Goal: Transaction & Acquisition: Book appointment/travel/reservation

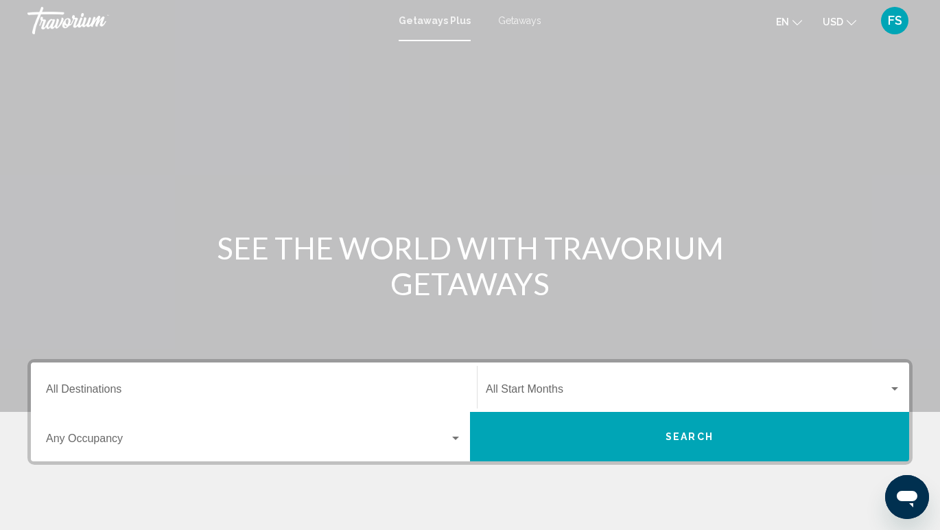
click at [120, 388] on input "Destination All Destinations" at bounding box center [254, 392] width 416 height 12
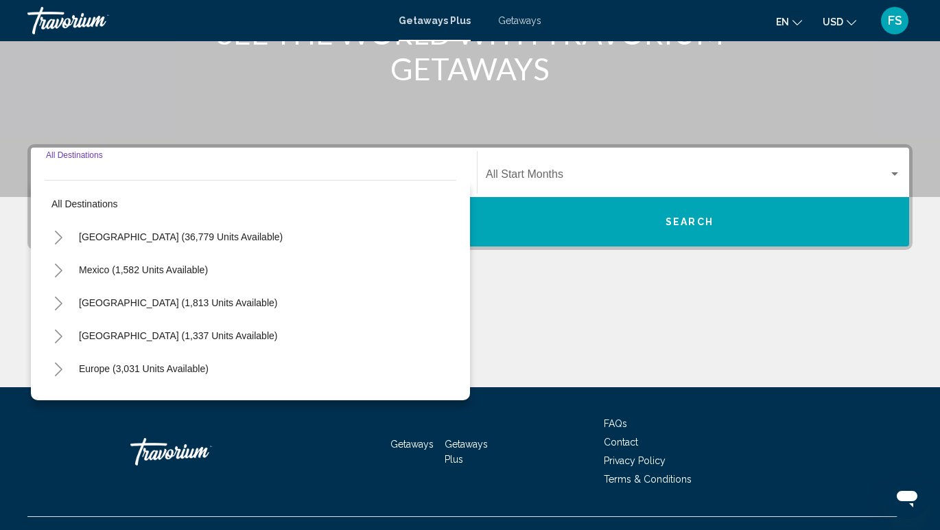
scroll to position [240, 0]
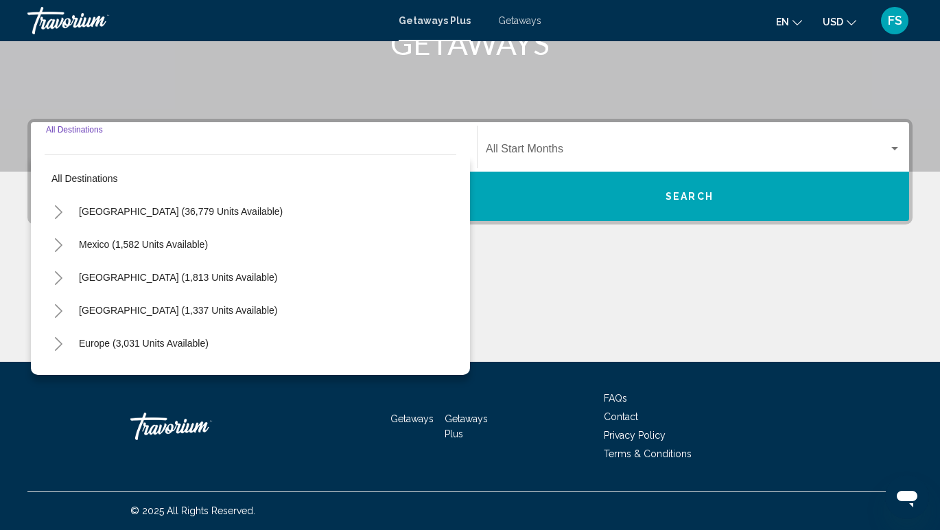
click at [57, 215] on icon "Toggle United States (36,779 units available)" at bounding box center [59, 212] width 8 height 14
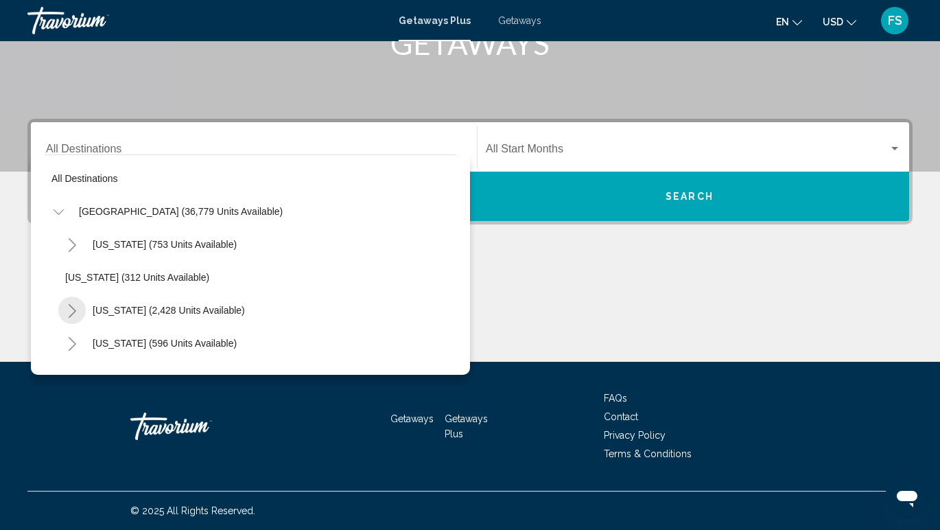
click at [72, 312] on icon "Toggle California (2,428 units available)" at bounding box center [72, 311] width 10 height 14
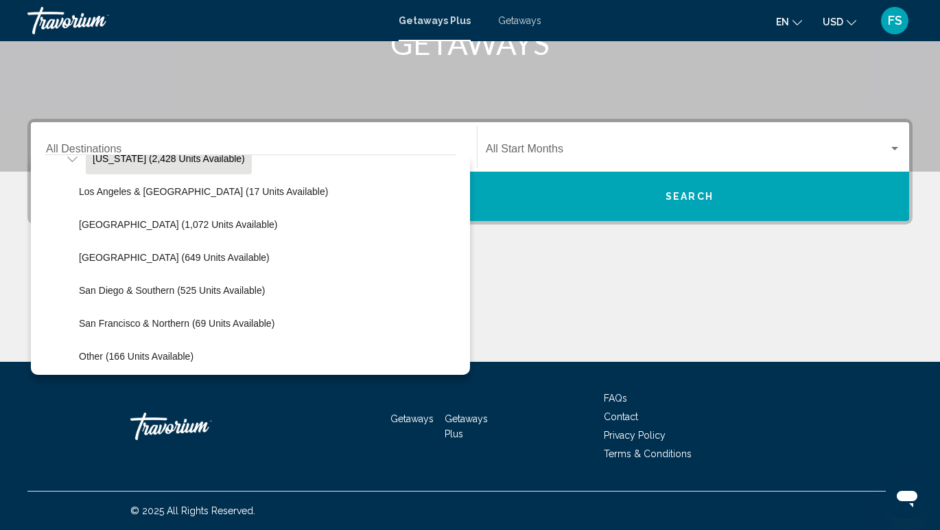
scroll to position [156, 0]
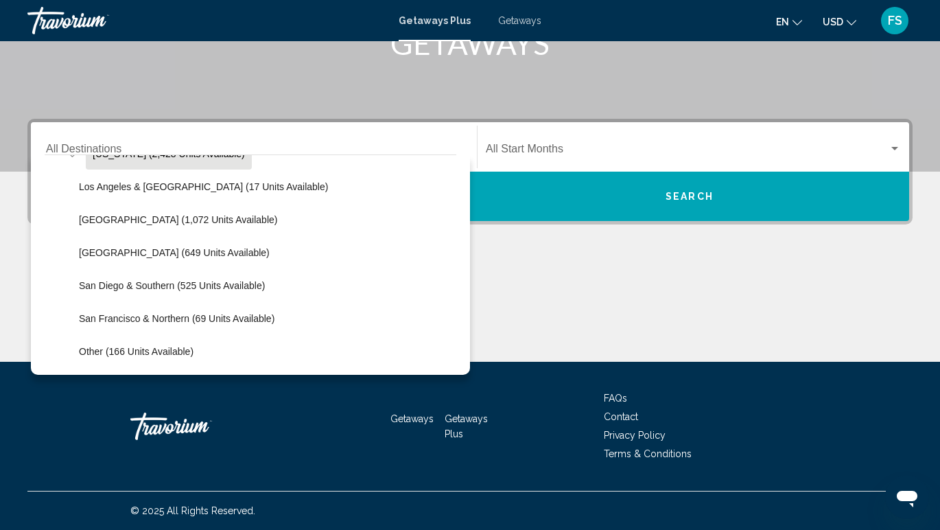
click at [132, 320] on span "San Francisco & Northern (69 units available)" at bounding box center [177, 318] width 196 height 11
type input "**********"
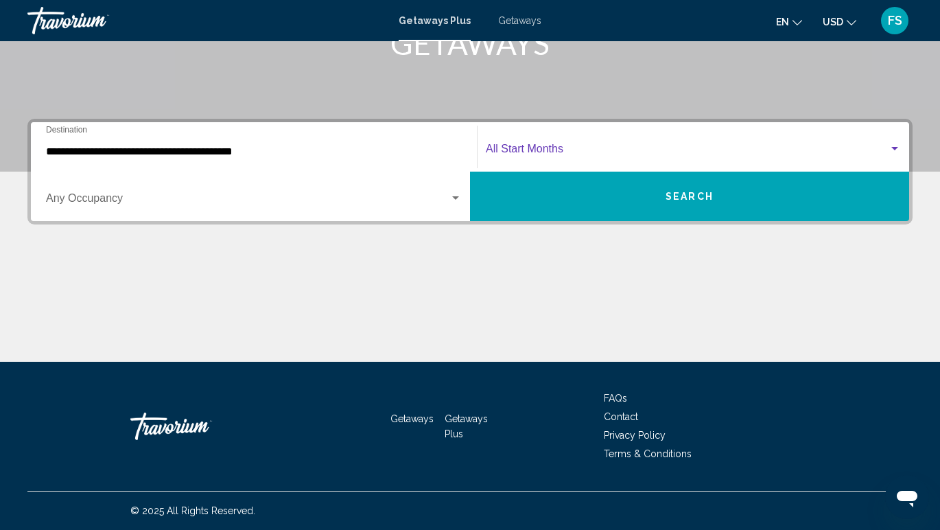
click at [562, 148] on span "Search widget" at bounding box center [687, 151] width 403 height 12
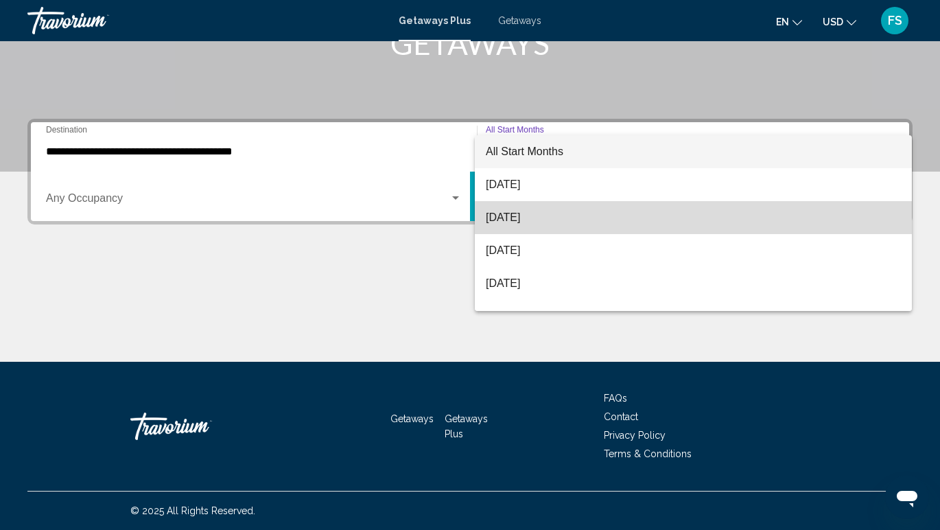
click at [546, 224] on span "[DATE]" at bounding box center [693, 217] width 415 height 33
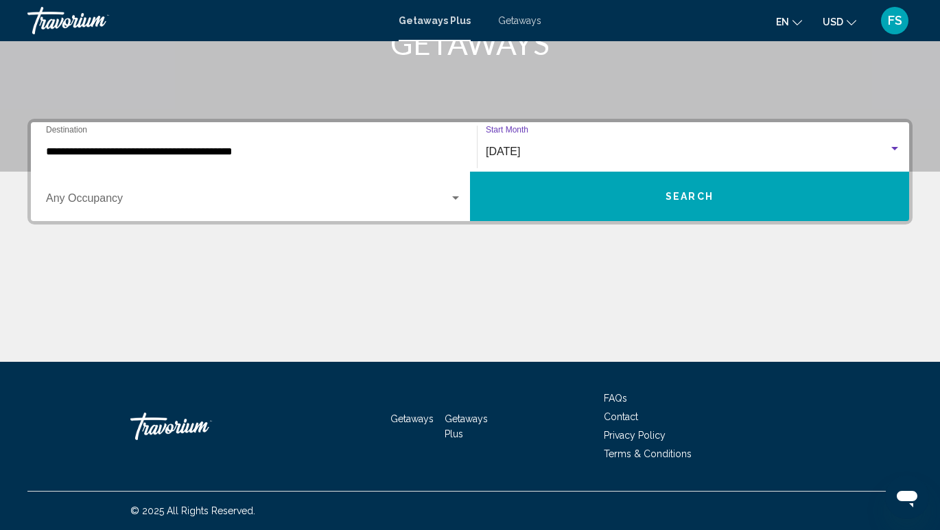
click at [640, 201] on button "Search" at bounding box center [689, 196] width 439 height 49
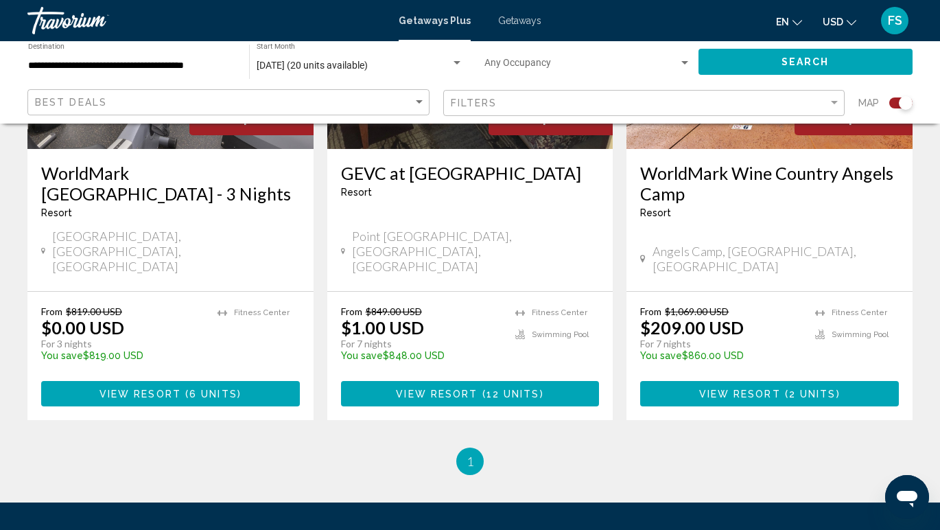
scroll to position [664, 0]
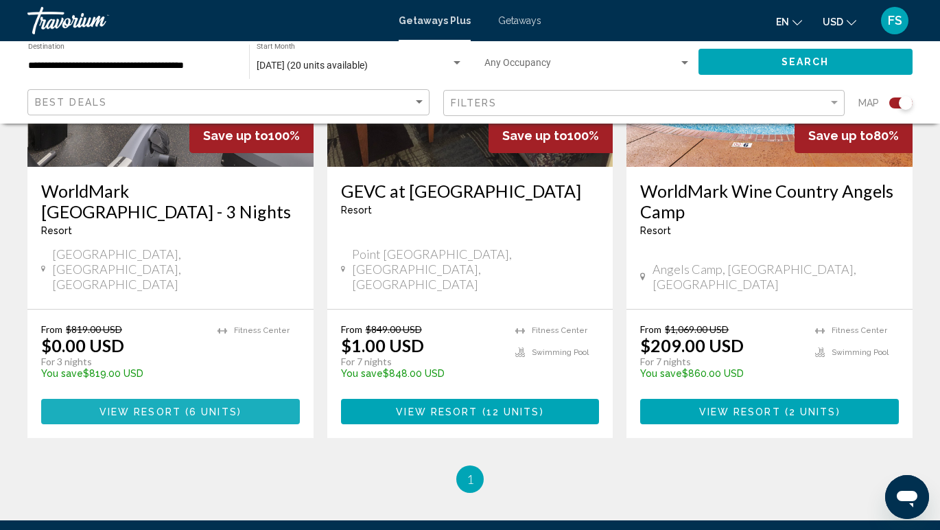
click at [220, 406] on span "6 units" at bounding box center [213, 411] width 48 height 11
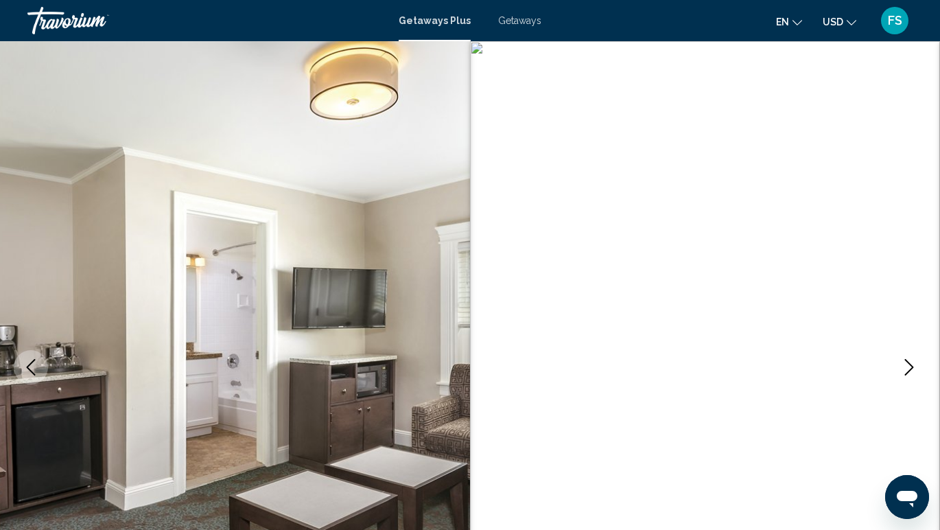
click at [522, 27] on div "Getaways Plus Getaways en English Español Français Italiano Português русский U…" at bounding box center [470, 20] width 940 height 29
click at [526, 19] on span "Getaways" at bounding box center [519, 20] width 43 height 11
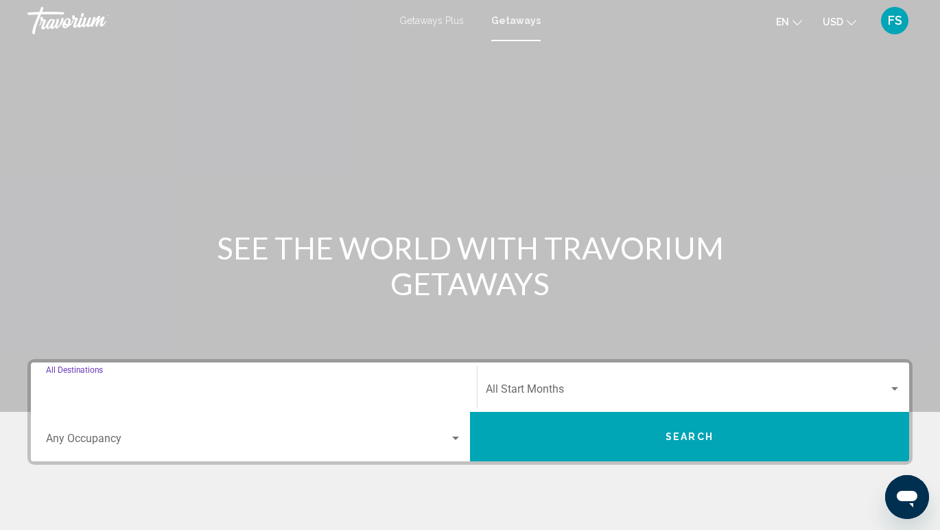
click at [112, 386] on input "Destination All Destinations" at bounding box center [254, 392] width 416 height 12
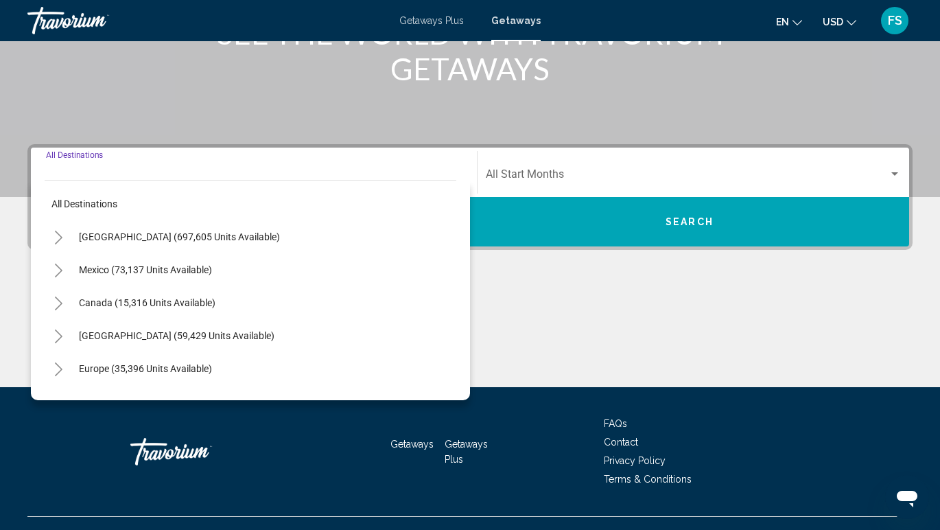
scroll to position [240, 0]
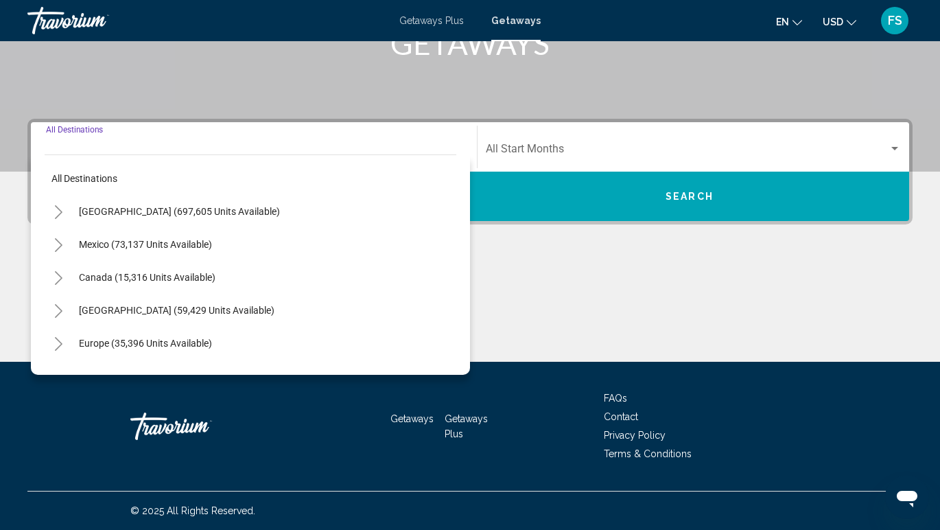
click at [58, 213] on icon "Toggle United States (697,605 units available)" at bounding box center [59, 212] width 10 height 14
click at [71, 338] on icon "Toggle California (78,345 units available)" at bounding box center [72, 344] width 10 height 14
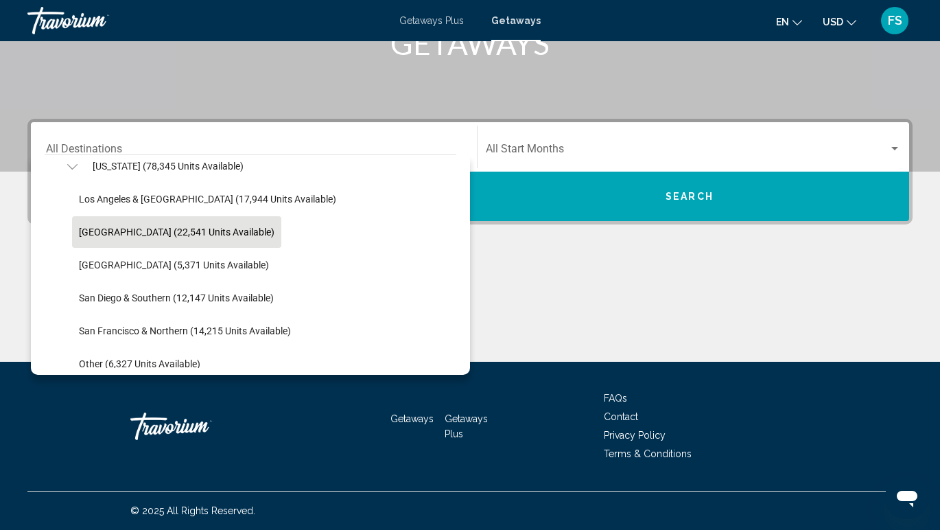
scroll to position [178, 0]
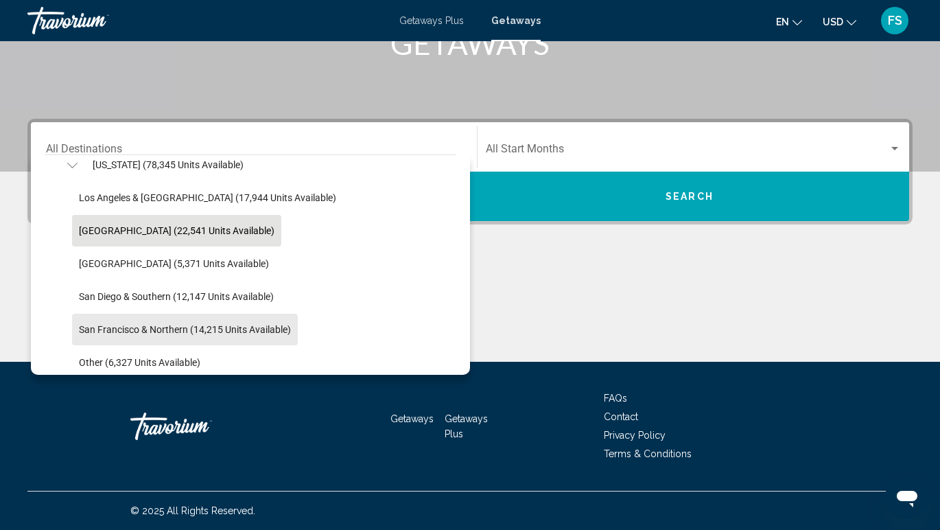
click at [85, 326] on span "San Francisco & Northern (14,215 units available)" at bounding box center [185, 329] width 212 height 11
type input "**********"
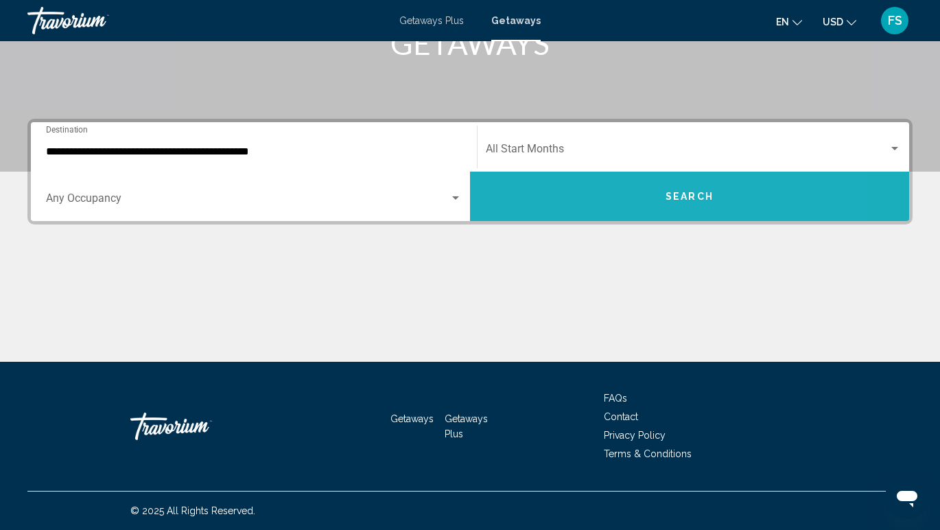
click at [539, 196] on button "Search" at bounding box center [689, 196] width 439 height 49
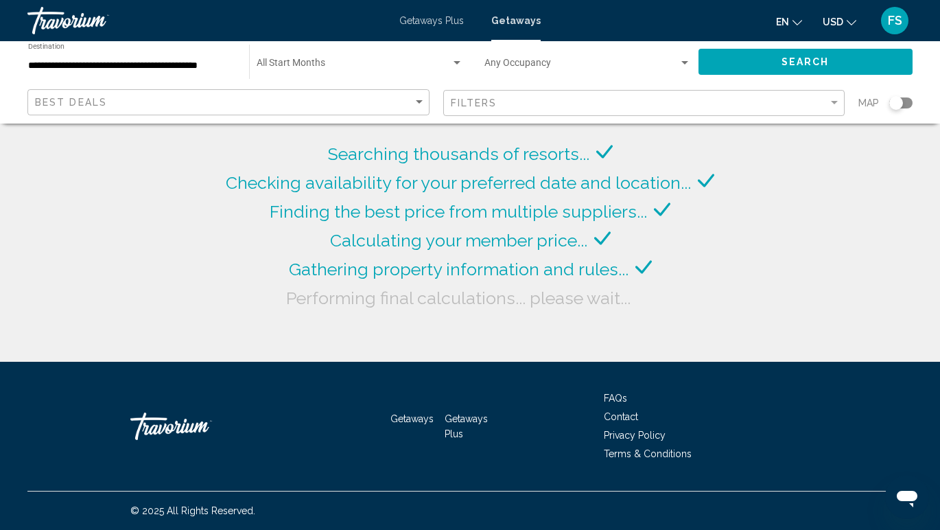
click at [587, 65] on span "Search widget" at bounding box center [582, 65] width 195 height 11
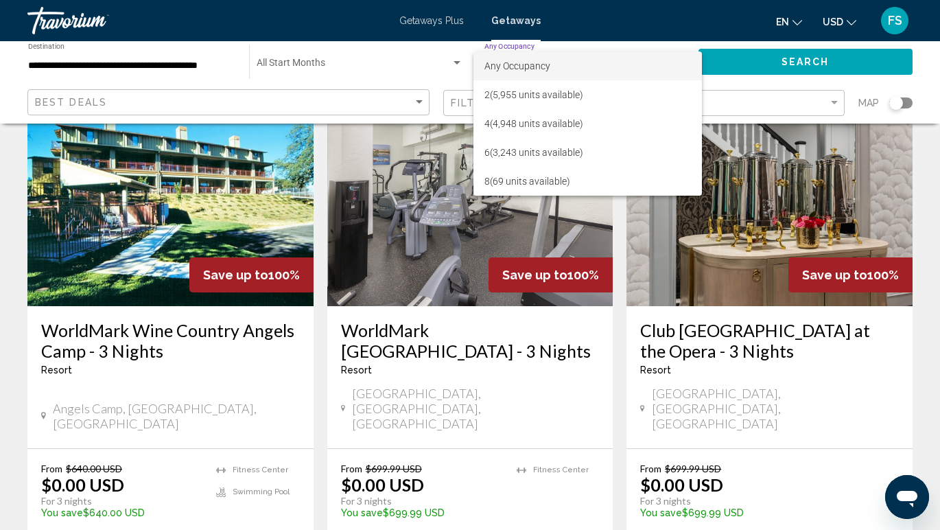
scroll to position [1676, 0]
click at [512, 432] on div at bounding box center [470, 265] width 940 height 530
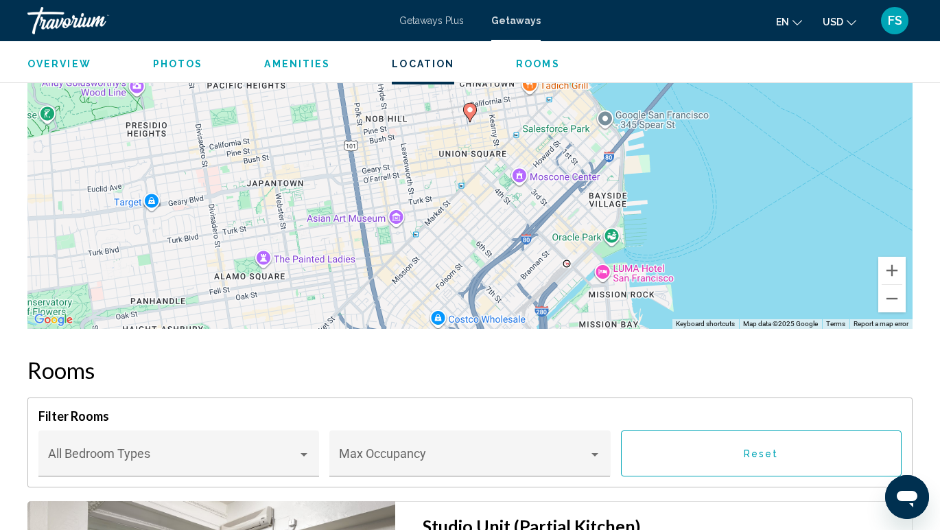
scroll to position [2483, 0]
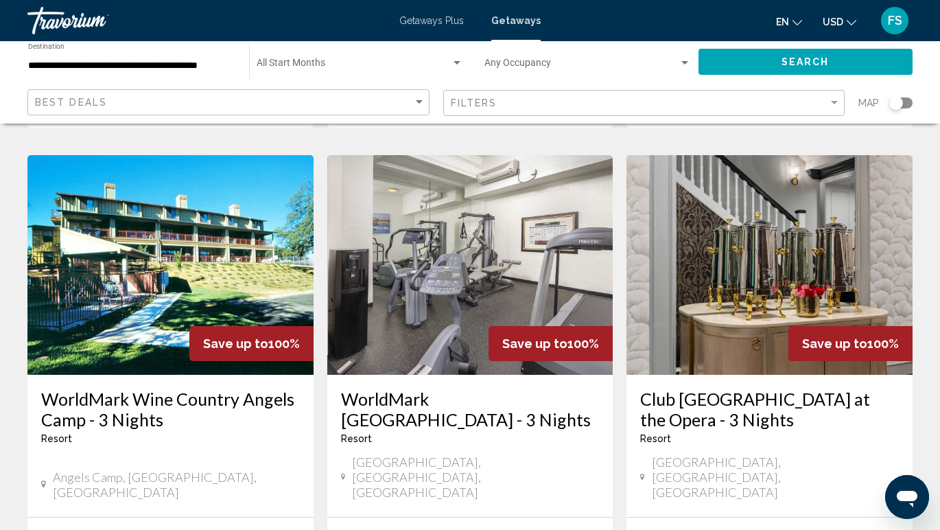
scroll to position [1607, 0]
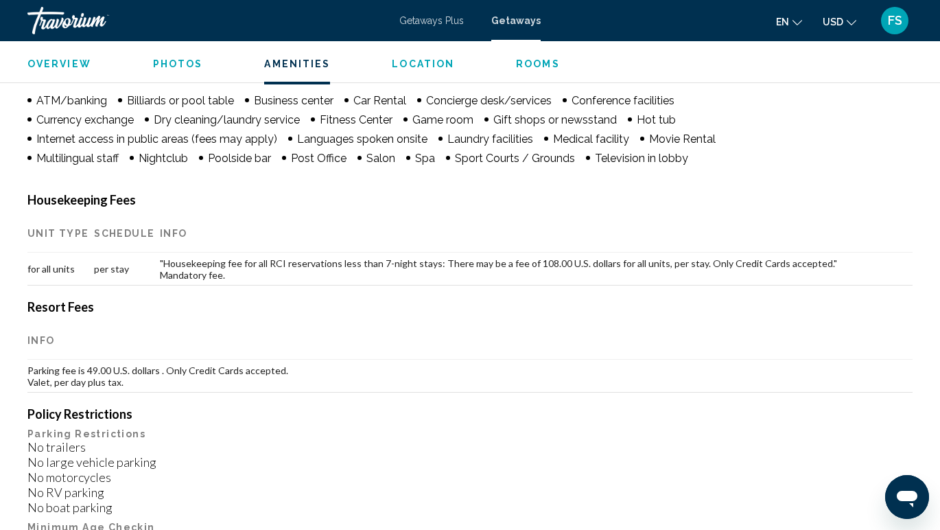
scroll to position [1141, 0]
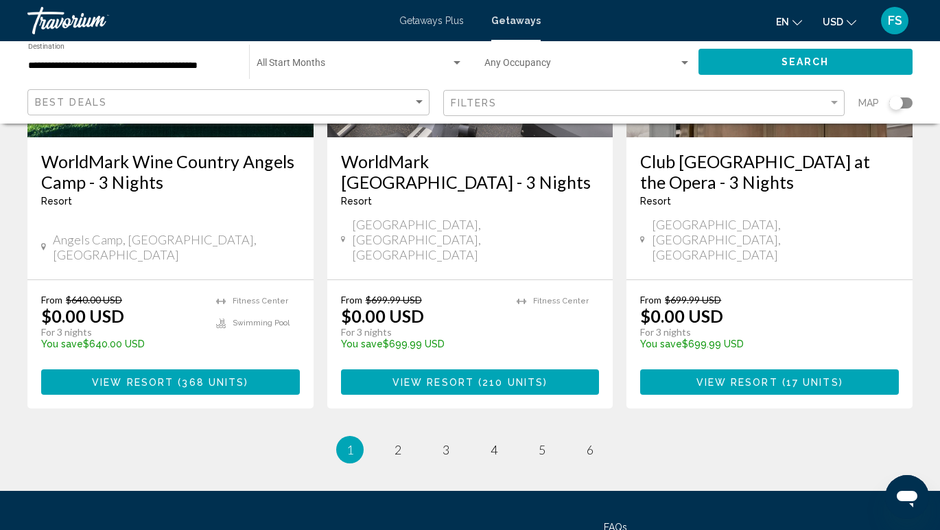
scroll to position [1852, 0]
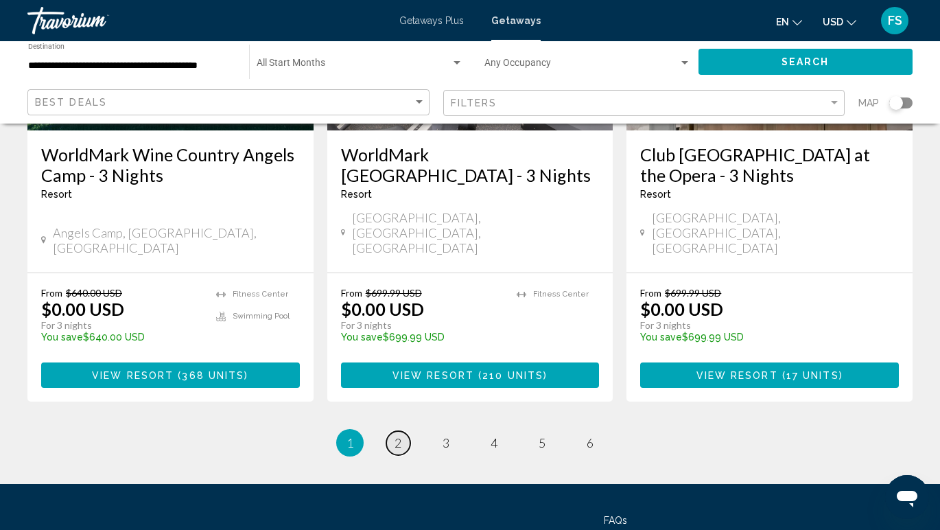
click at [399, 435] on span "2" at bounding box center [398, 442] width 7 height 15
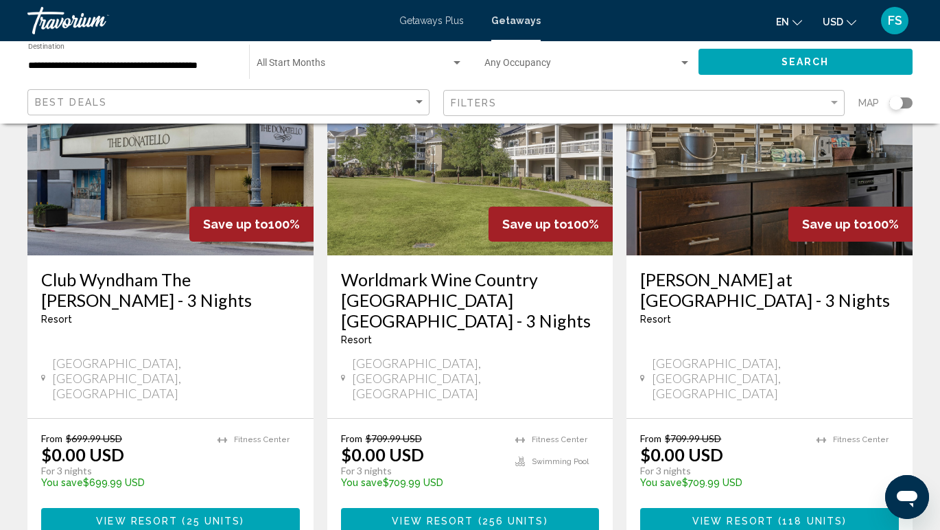
scroll to position [150, 0]
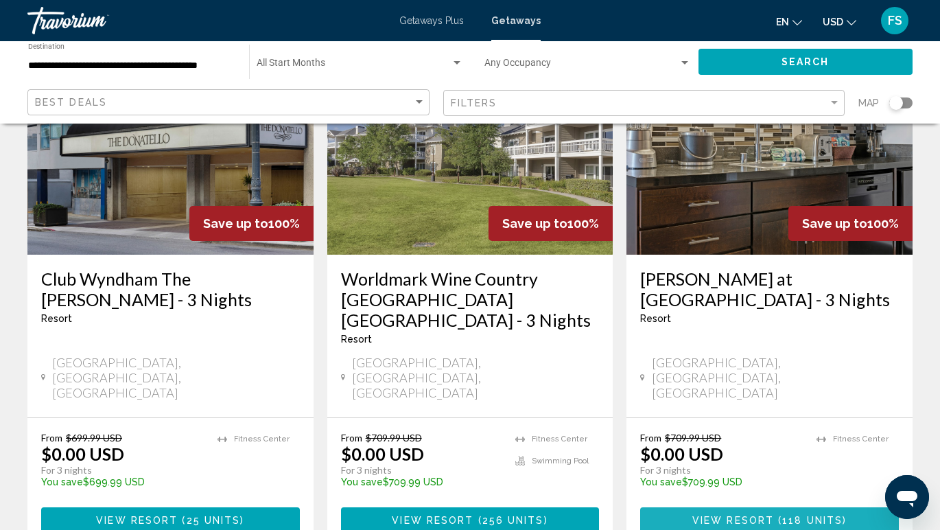
click at [719, 515] on span "View Resort" at bounding box center [733, 520] width 82 height 11
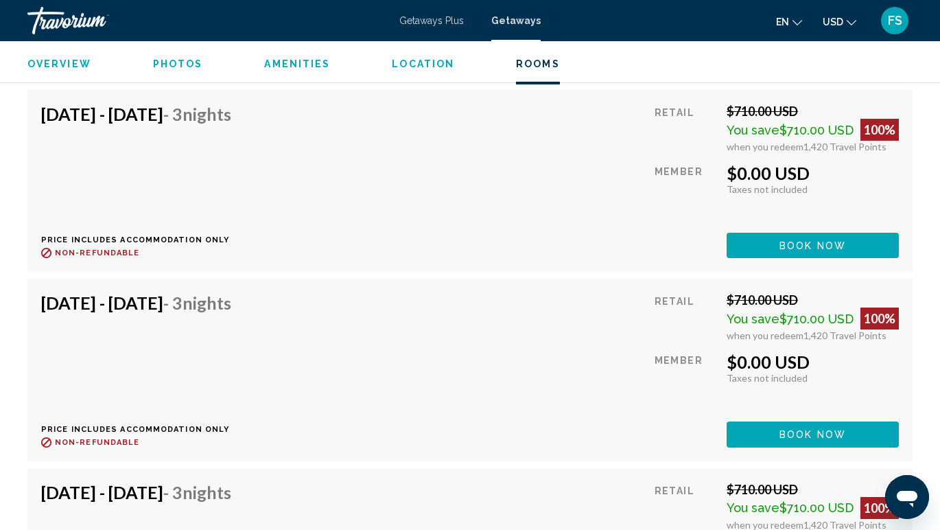
scroll to position [4934, 0]
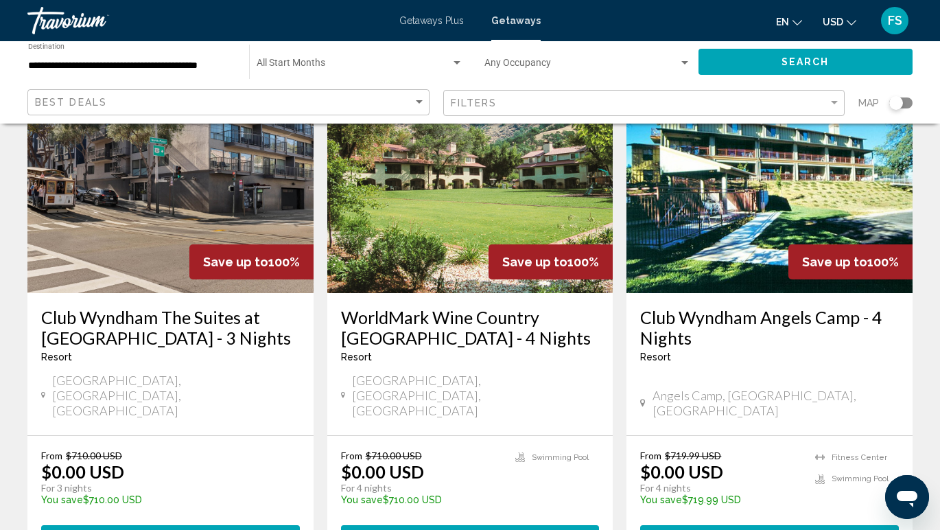
scroll to position [652, 0]
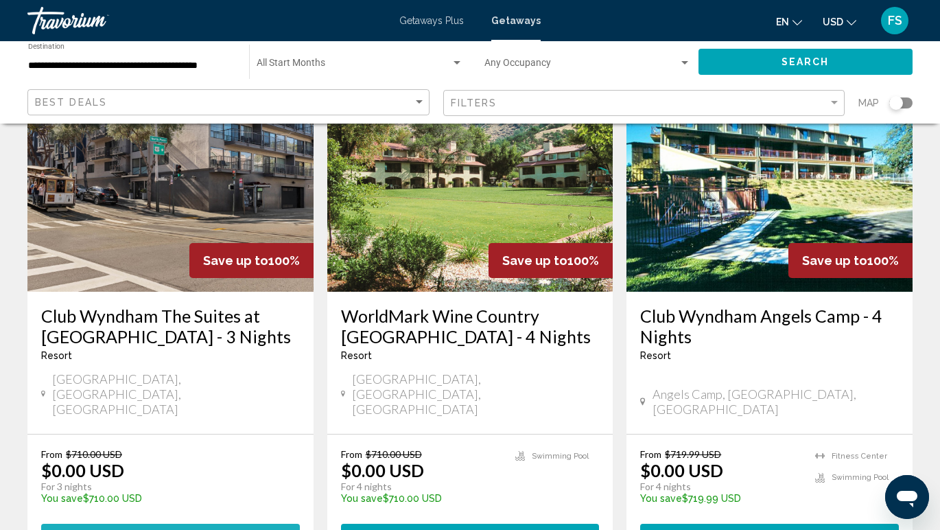
click at [151, 529] on span "View Resort" at bounding box center [141, 537] width 82 height 11
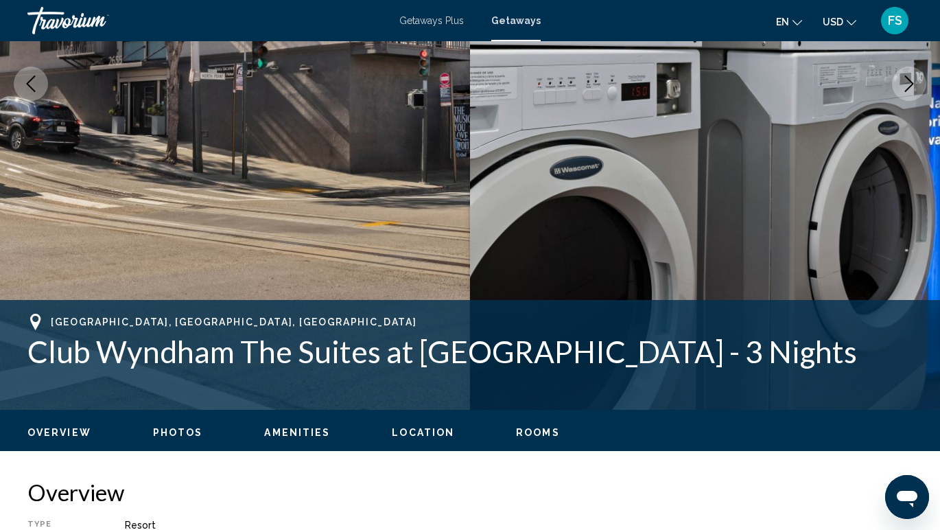
scroll to position [32, 0]
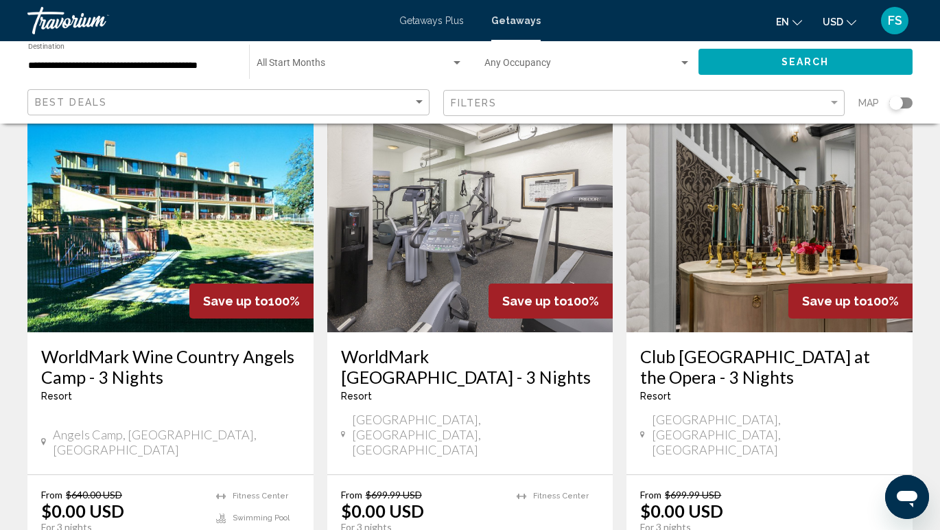
scroll to position [1653, 0]
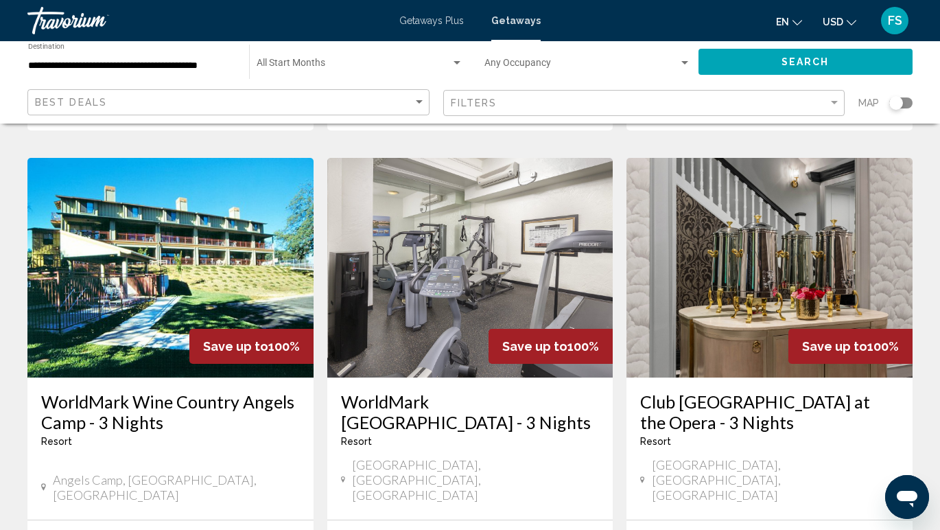
scroll to position [1605, 0]
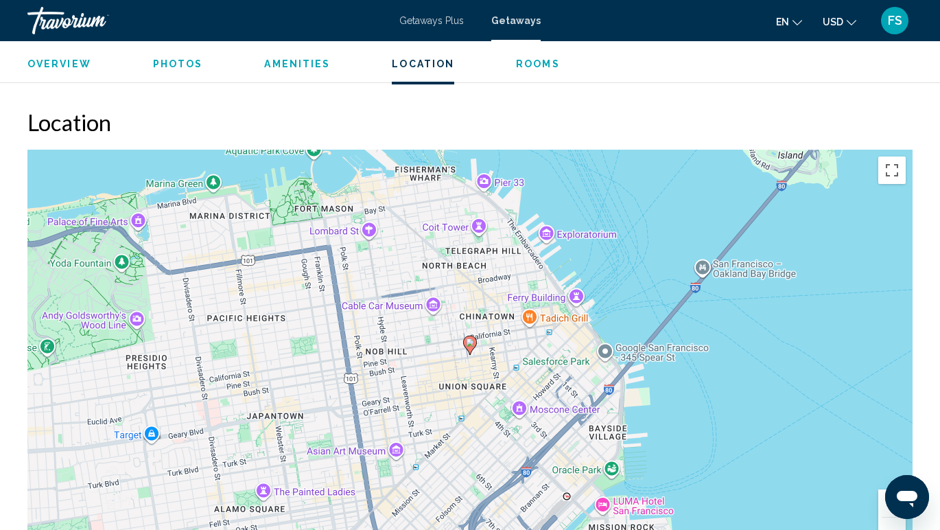
scroll to position [2042, 0]
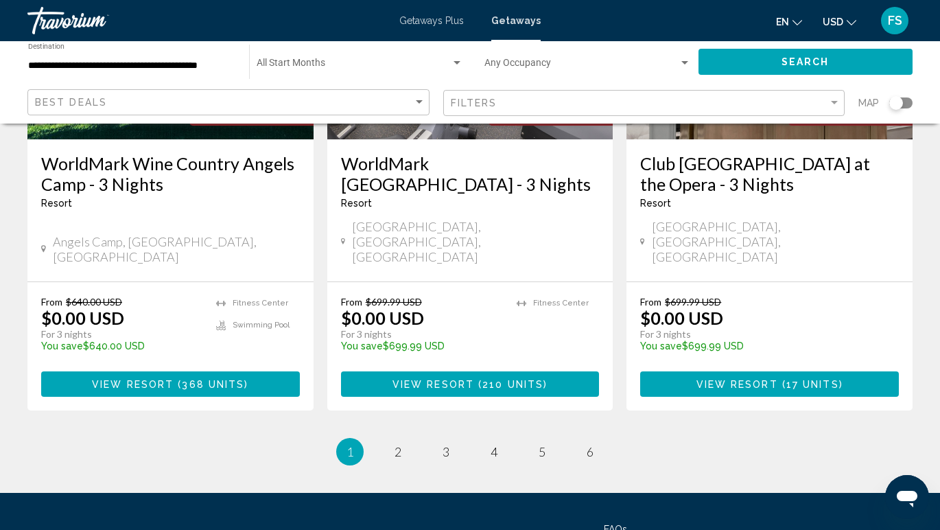
scroll to position [1852, 0]
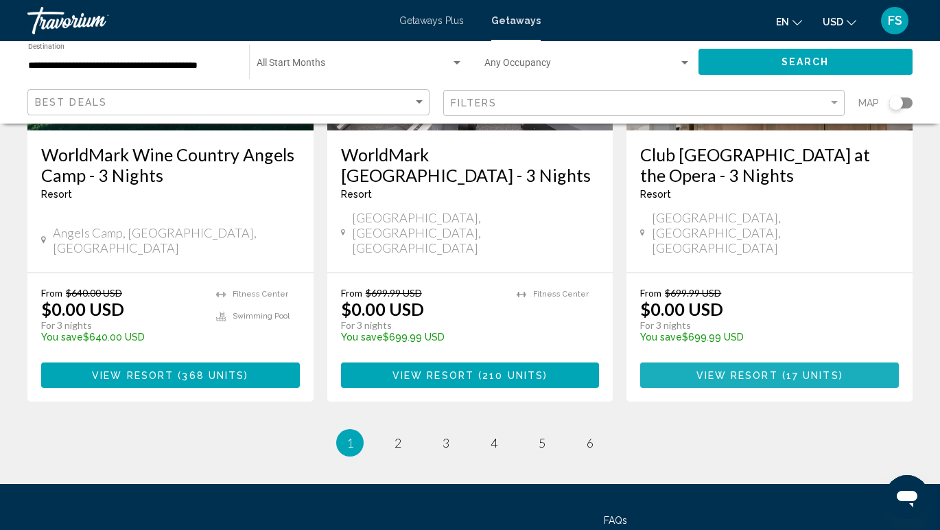
click at [746, 370] on span "View Resort" at bounding box center [738, 375] width 82 height 11
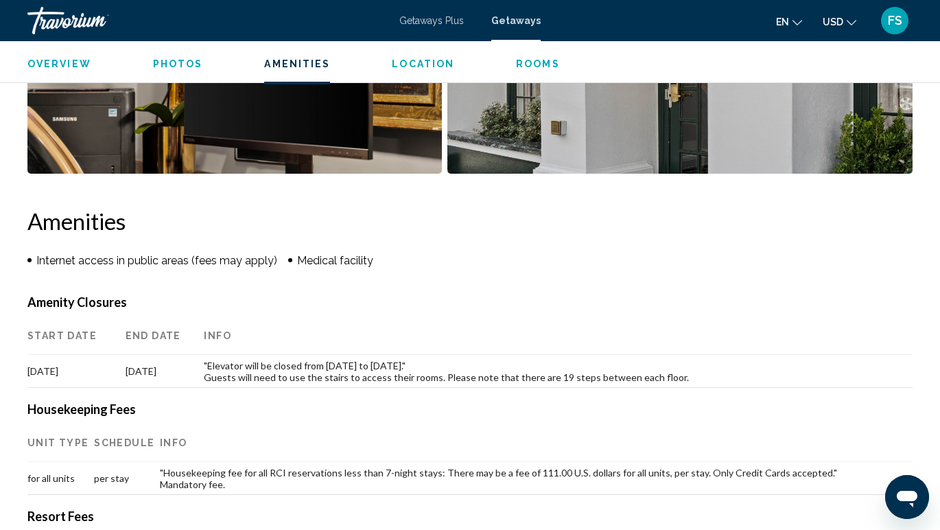
scroll to position [1086, 0]
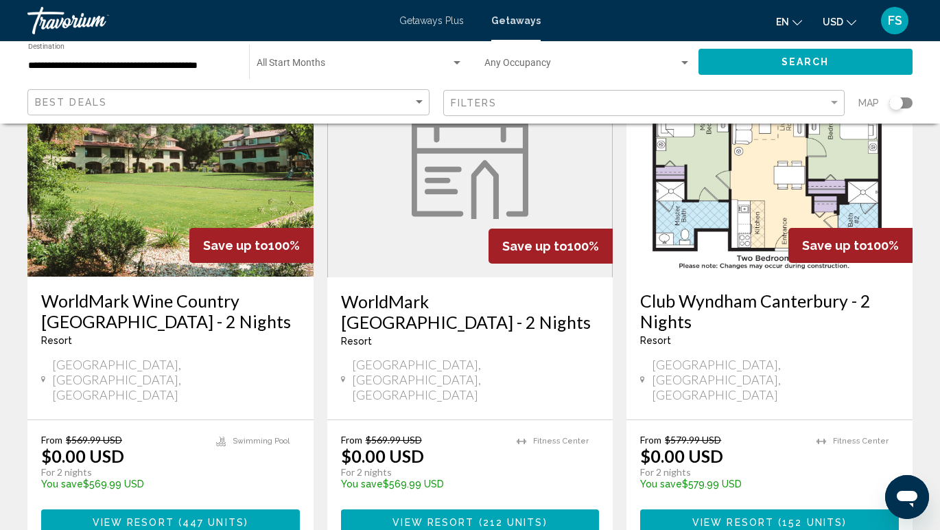
scroll to position [134, 0]
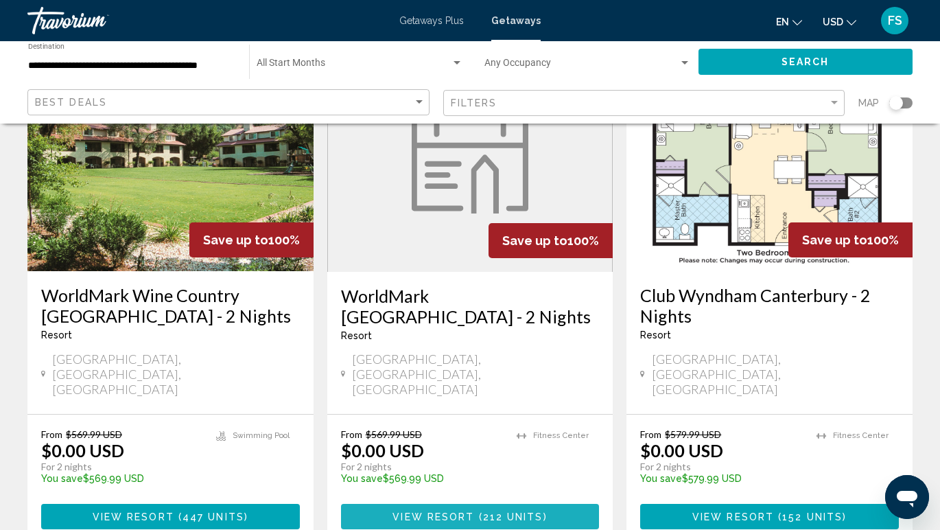
click at [439, 511] on span "View Resort" at bounding box center [434, 516] width 82 height 11
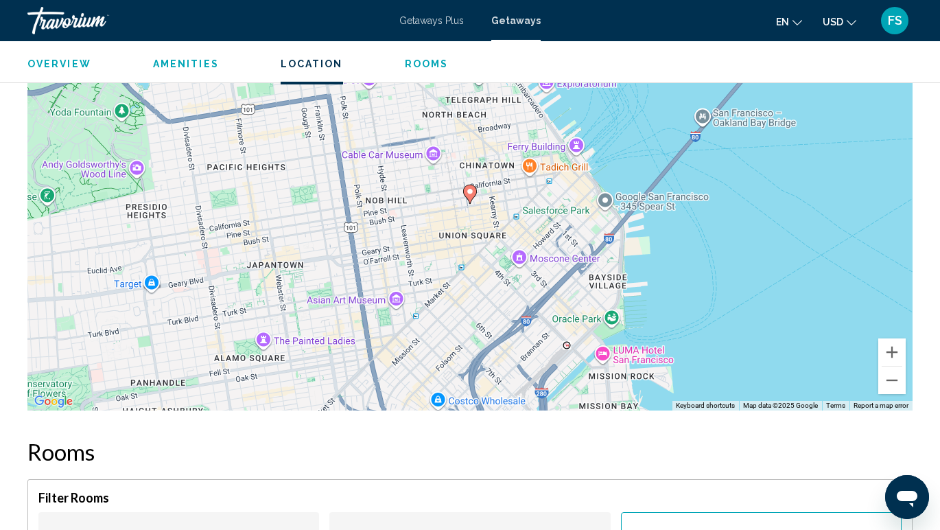
scroll to position [1456, 0]
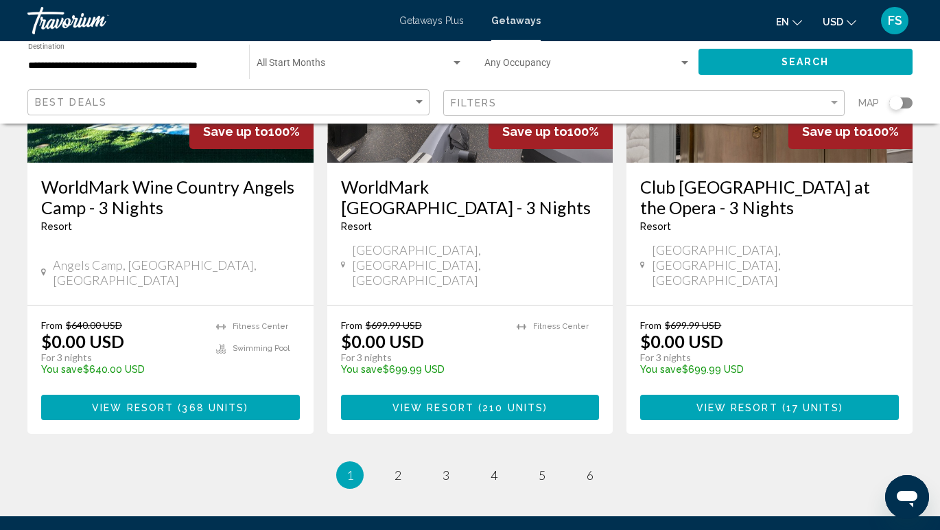
scroll to position [1825, 0]
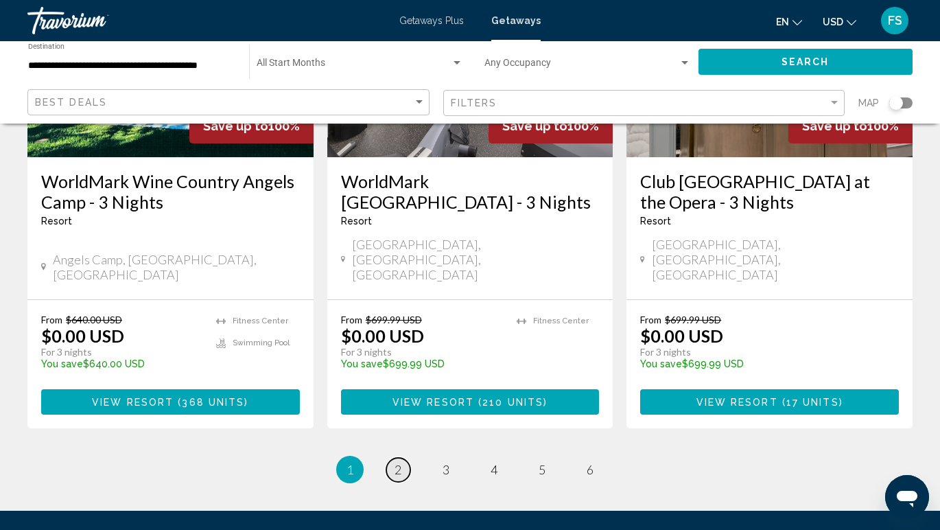
click at [404, 458] on link "page 2" at bounding box center [398, 470] width 24 height 24
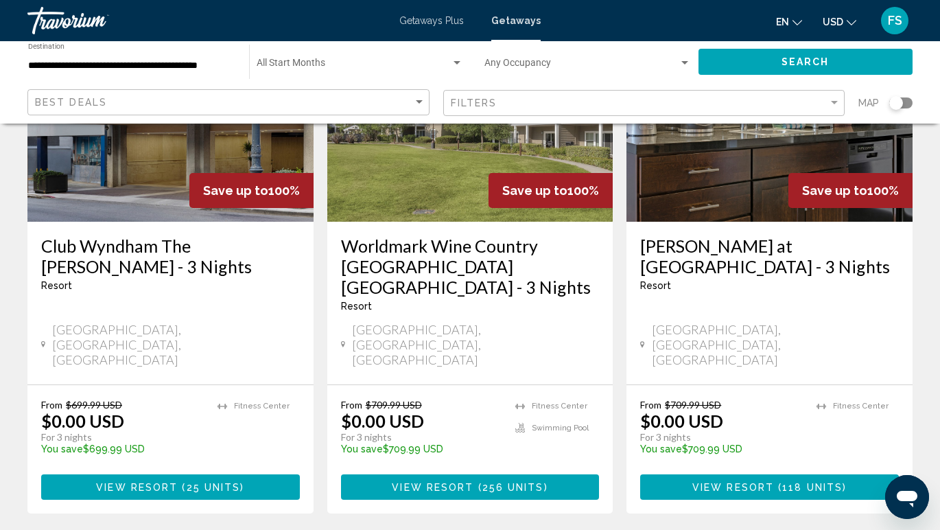
scroll to position [185, 0]
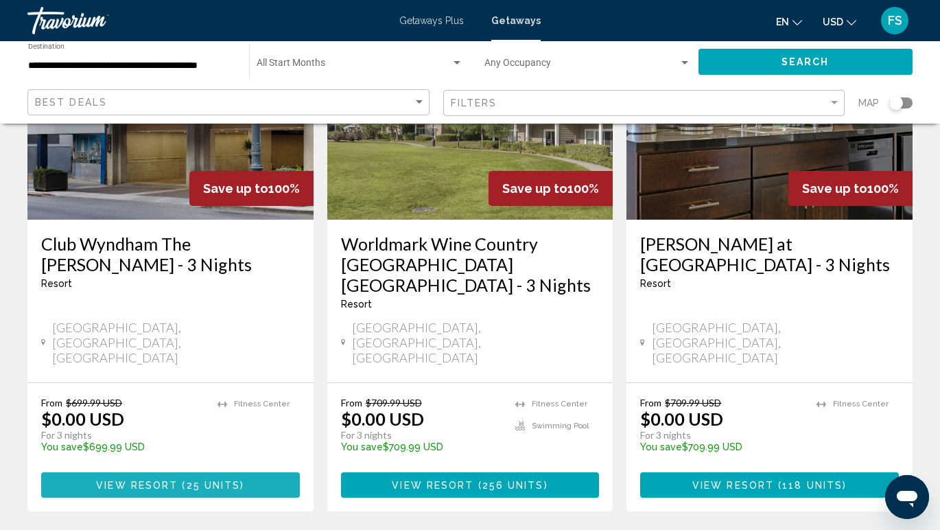
click at [151, 472] on button "View Resort ( 25 units )" at bounding box center [170, 484] width 259 height 25
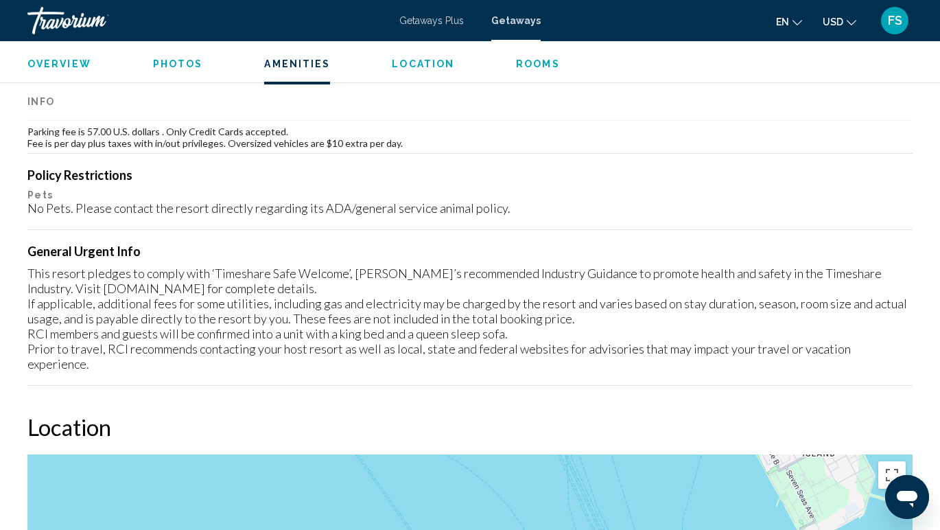
scroll to position [1582, 0]
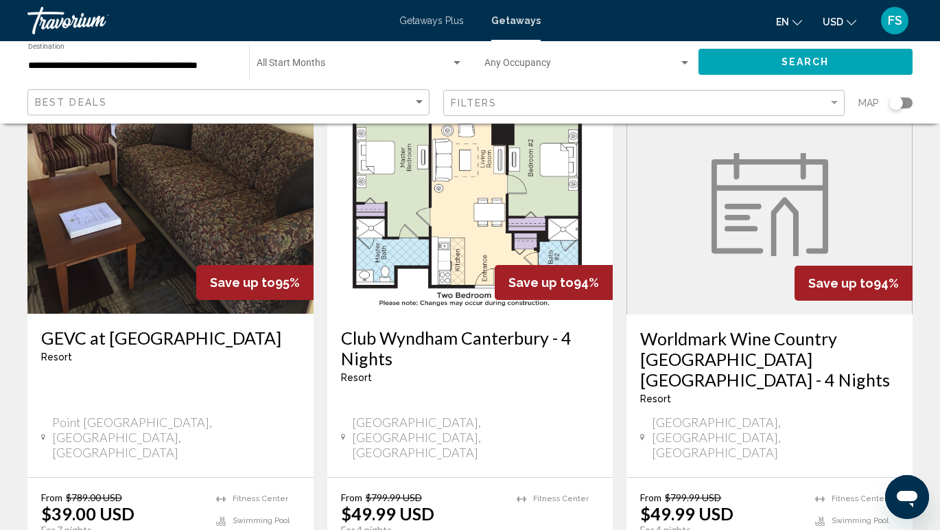
scroll to position [1664, 0]
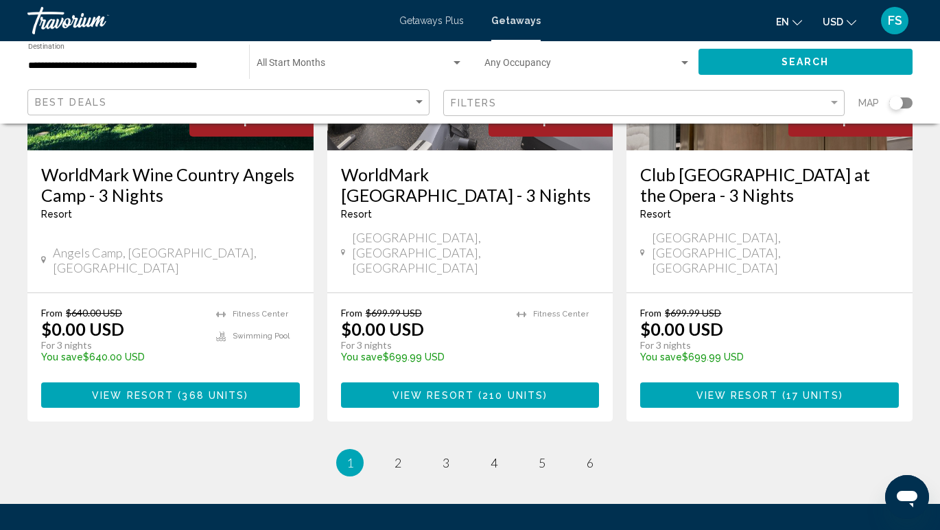
scroll to position [1852, 0]
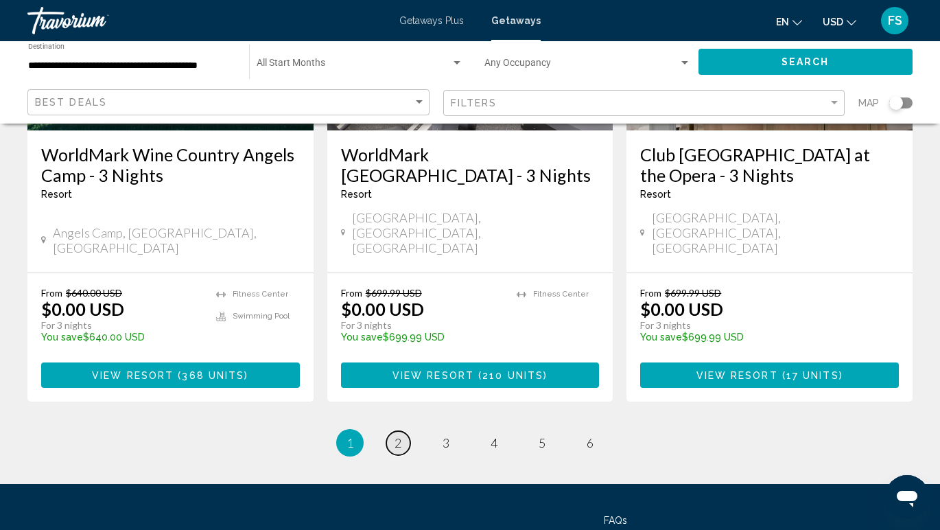
click at [401, 435] on span "2" at bounding box center [398, 442] width 7 height 15
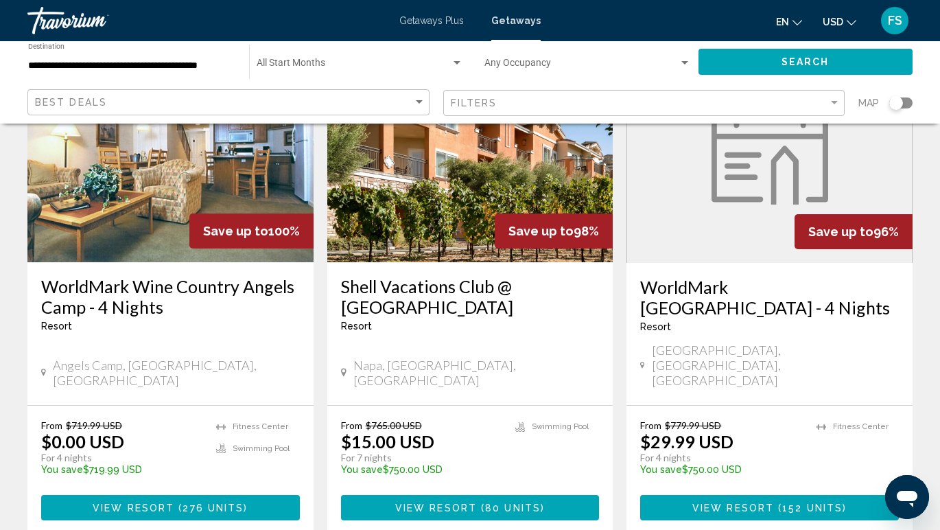
scroll to position [1187, 0]
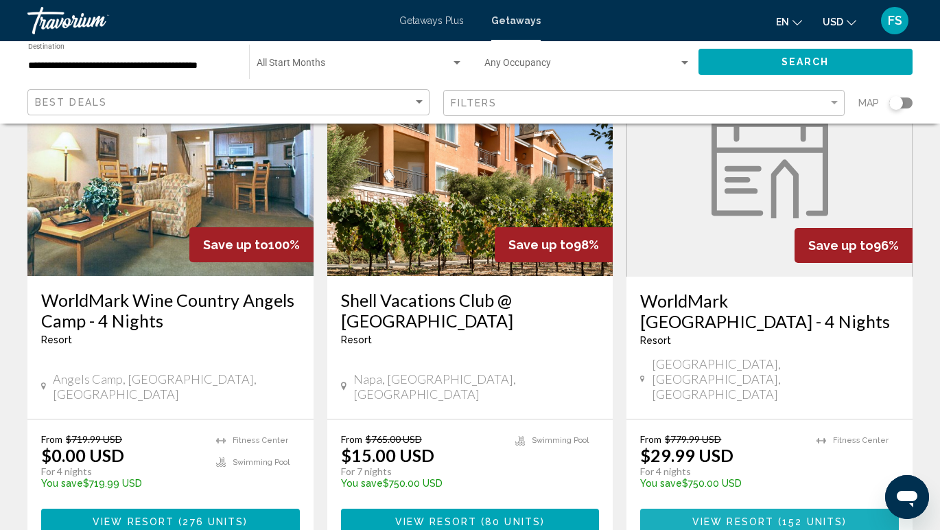
click at [730, 516] on span "View Resort" at bounding box center [733, 521] width 82 height 11
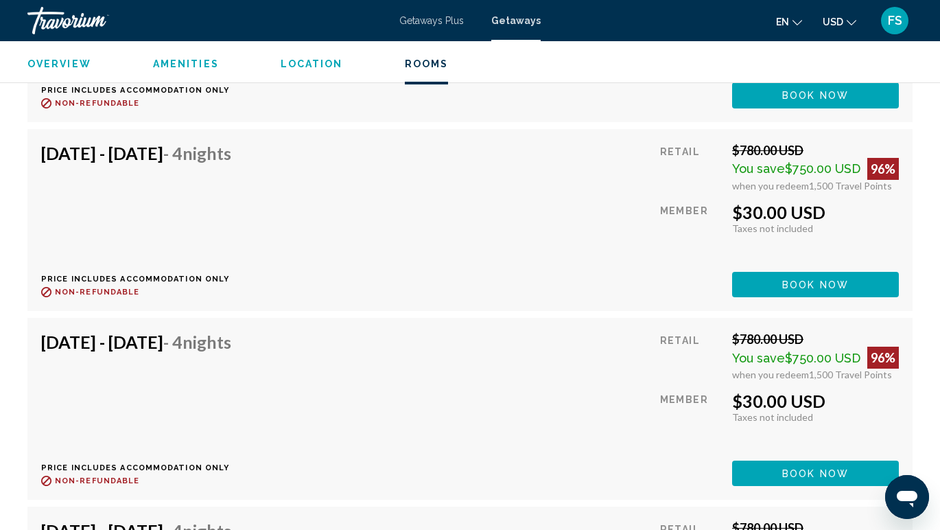
scroll to position [4120, 0]
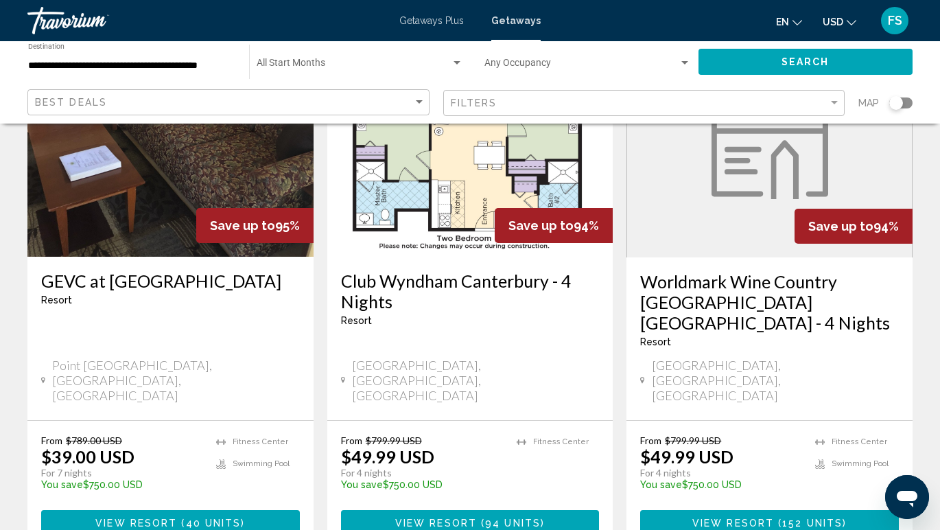
scroll to position [1715, 0]
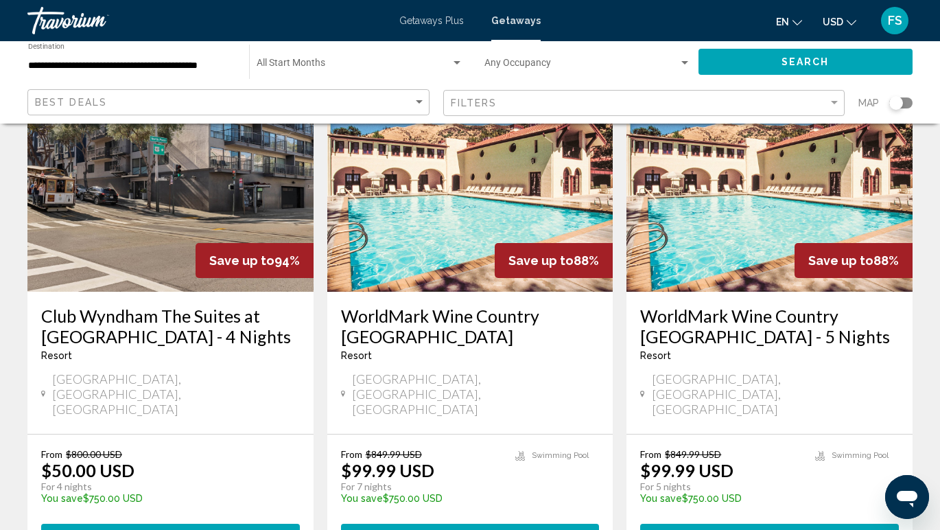
scroll to position [117, 0]
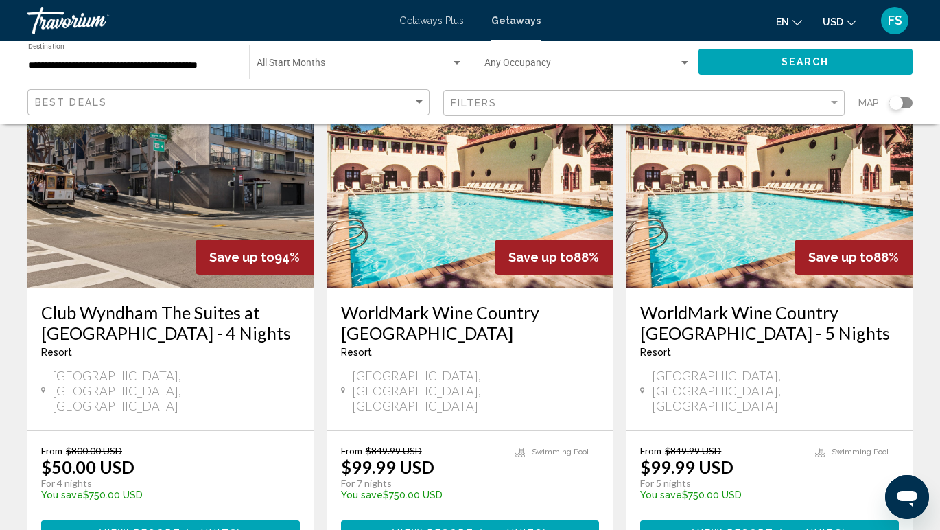
click at [181, 520] on button "View Resort ( 4 units )" at bounding box center [170, 532] width 259 height 25
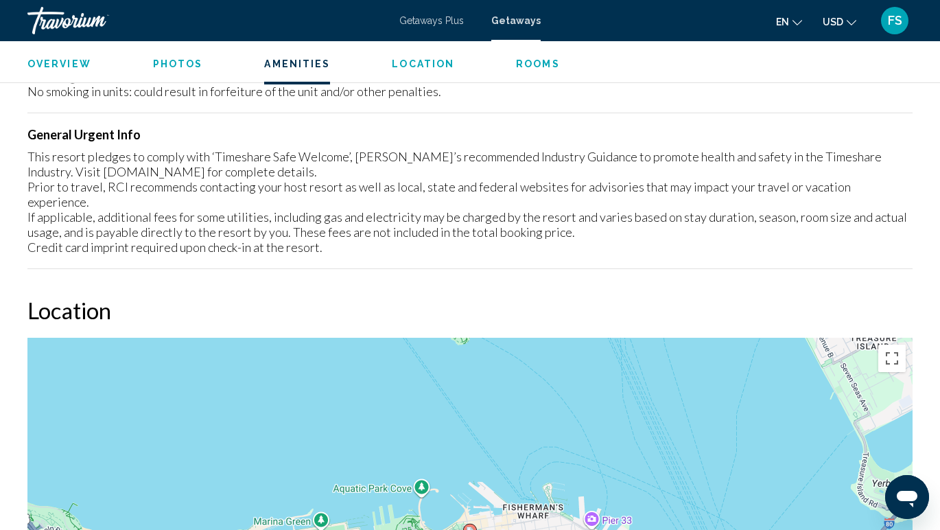
scroll to position [1567, 0]
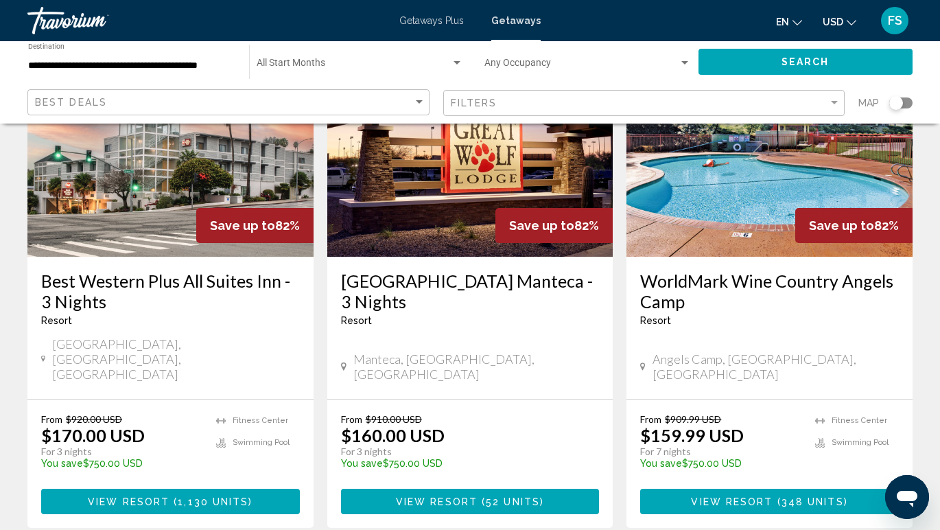
scroll to position [1850, 0]
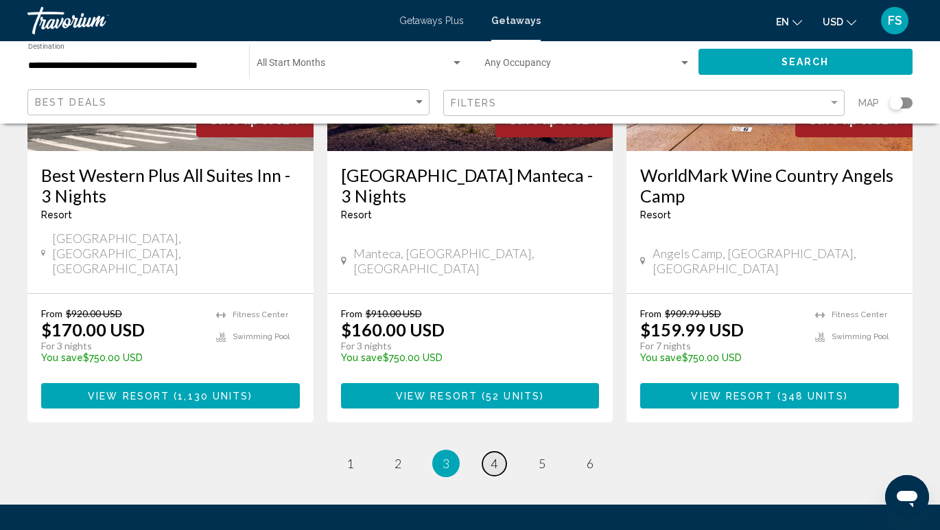
click at [500, 452] on link "page 4" at bounding box center [494, 464] width 24 height 24
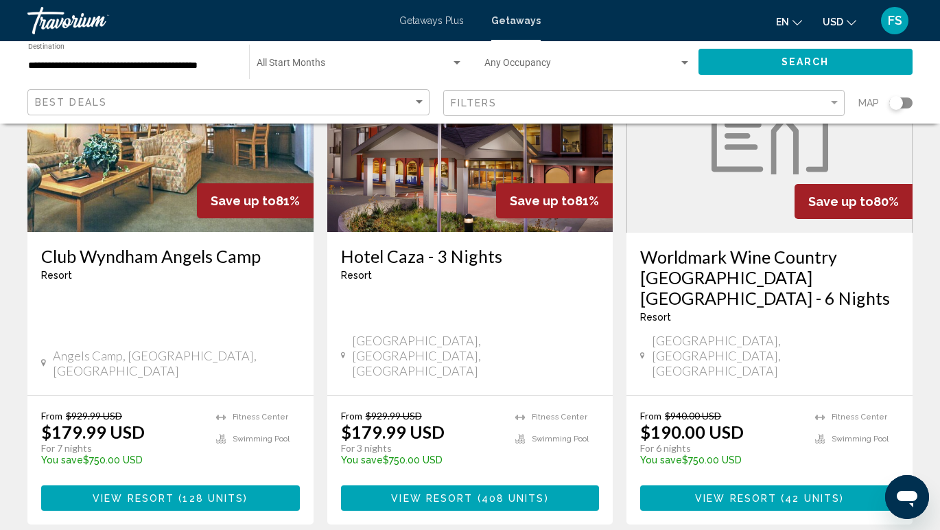
scroll to position [174, 0]
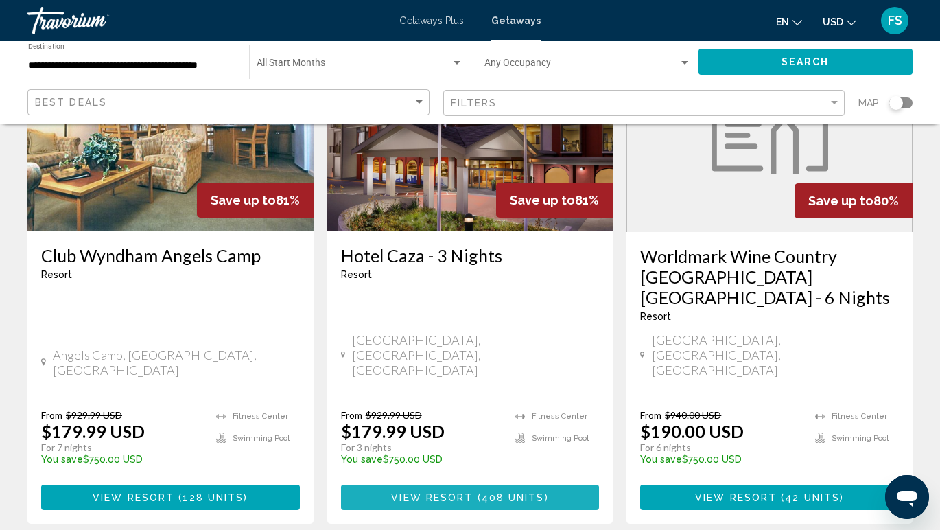
click at [483, 492] on span "408 units" at bounding box center [513, 497] width 63 height 11
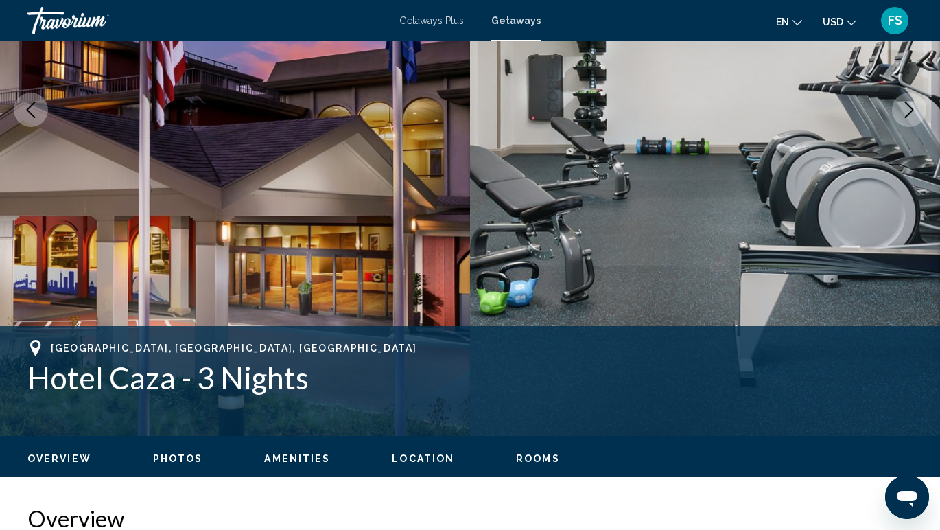
scroll to position [224, 0]
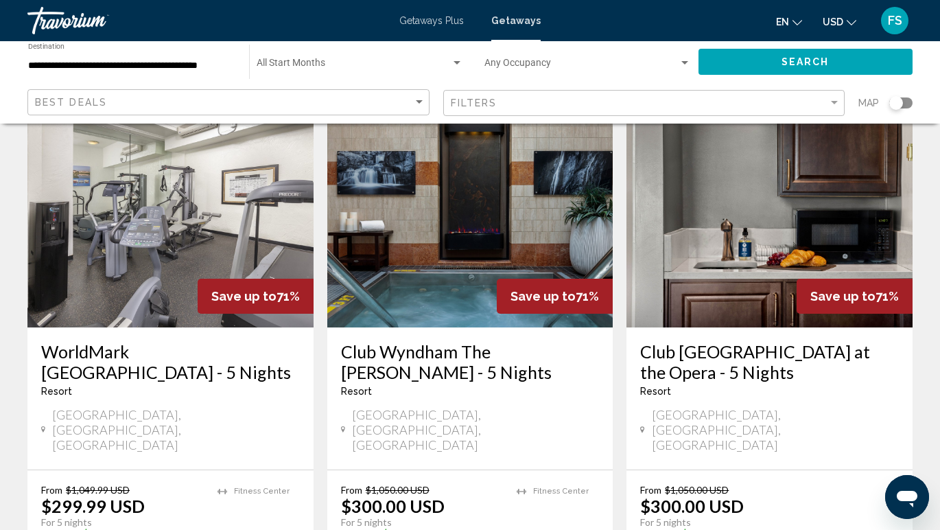
scroll to position [1137, 0]
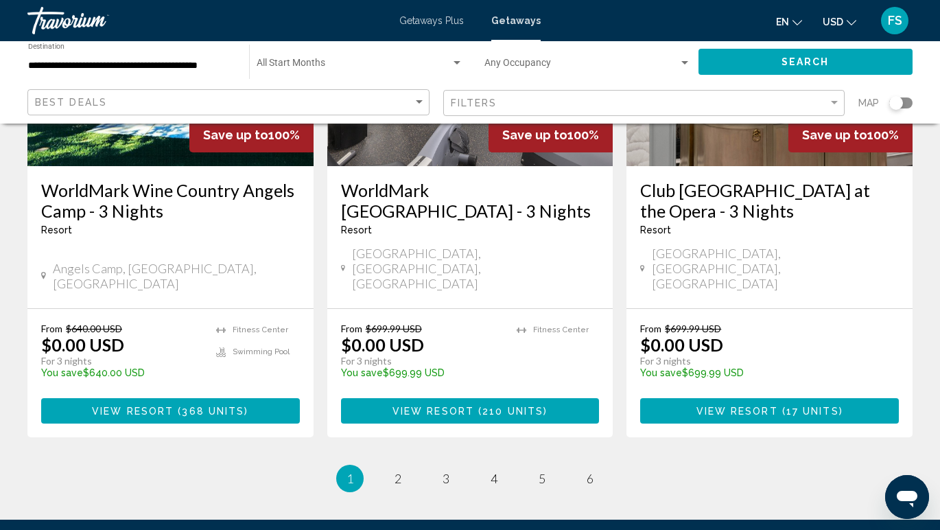
scroll to position [1852, 0]
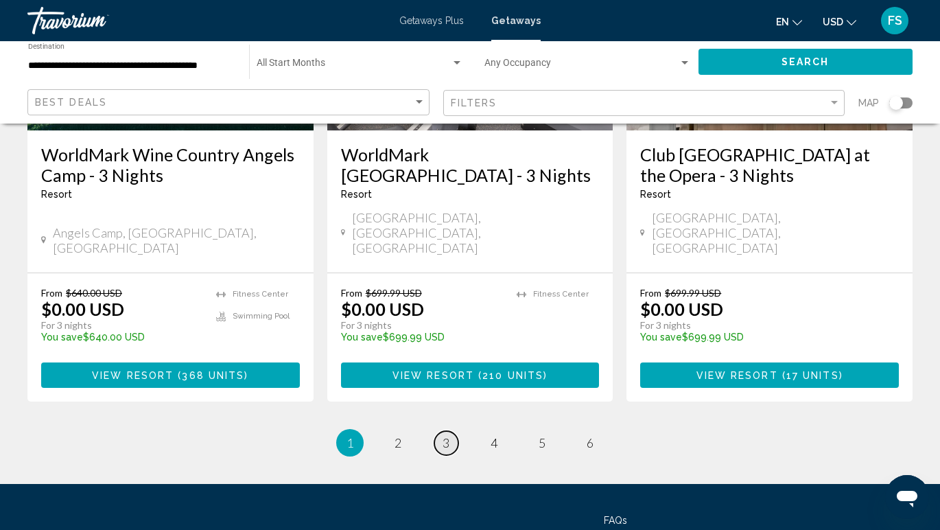
click at [450, 431] on link "page 3" at bounding box center [446, 443] width 24 height 24
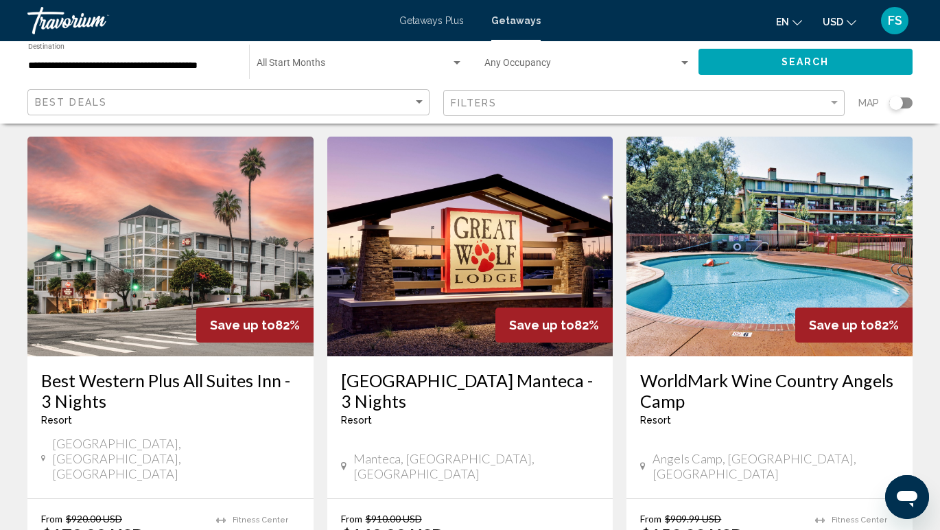
scroll to position [1694, 0]
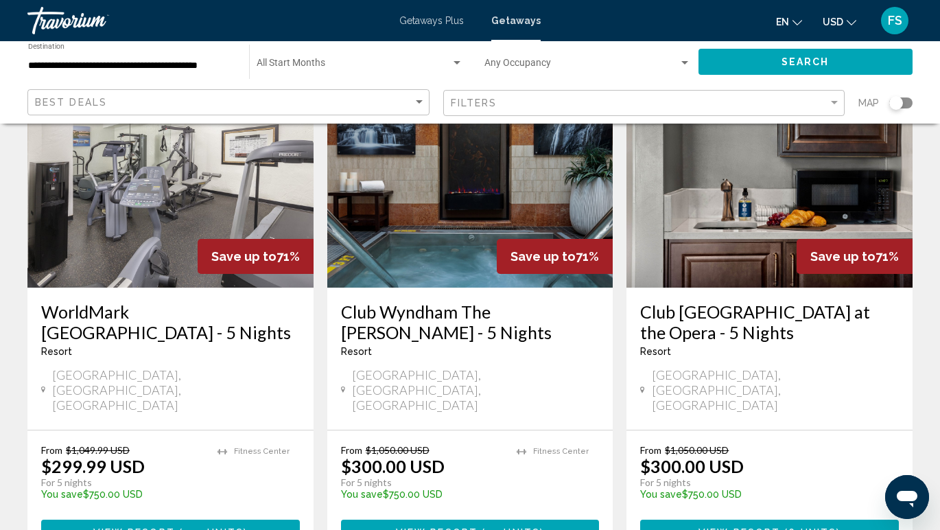
scroll to position [1180, 0]
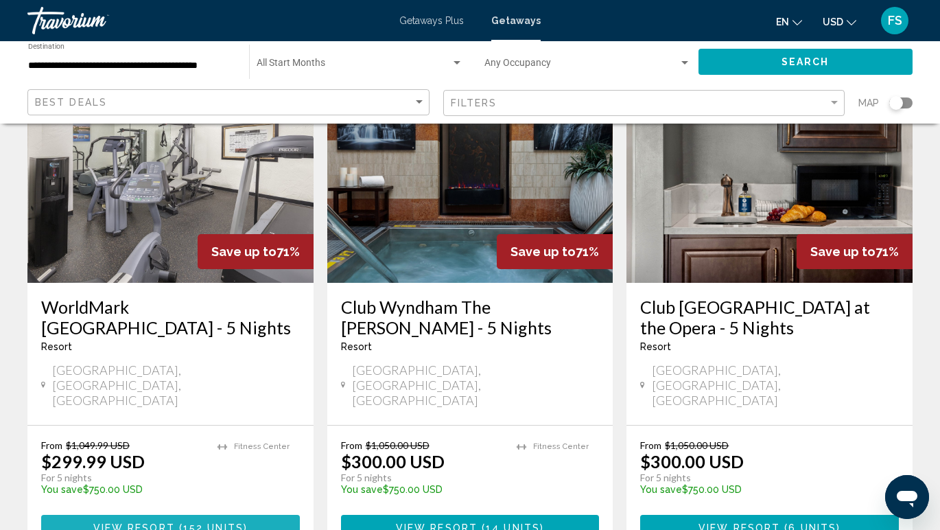
click at [163, 515] on button "View Resort ( 152 units )" at bounding box center [170, 527] width 259 height 25
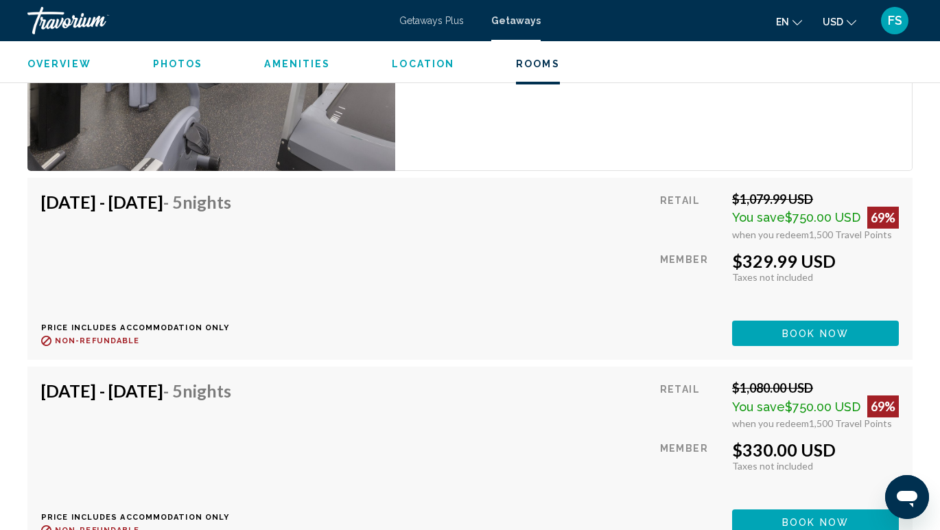
scroll to position [3126, 0]
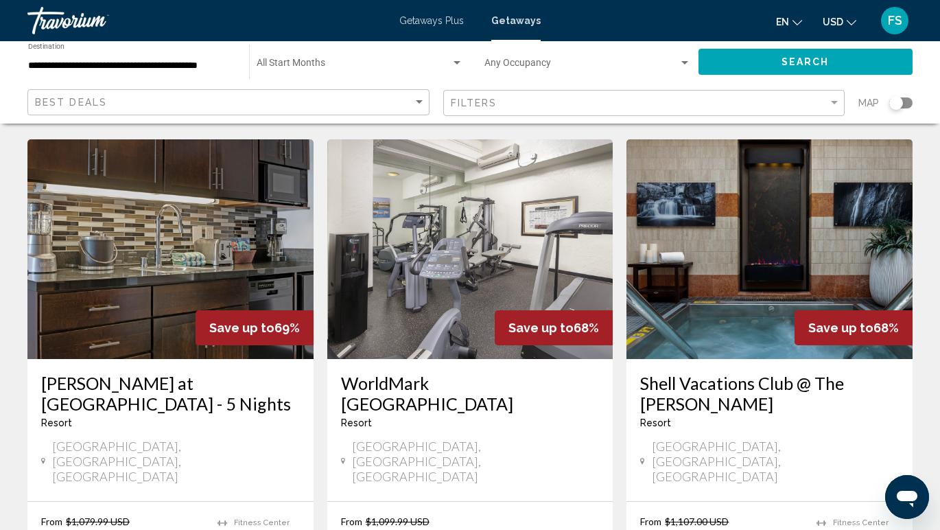
scroll to position [1623, 0]
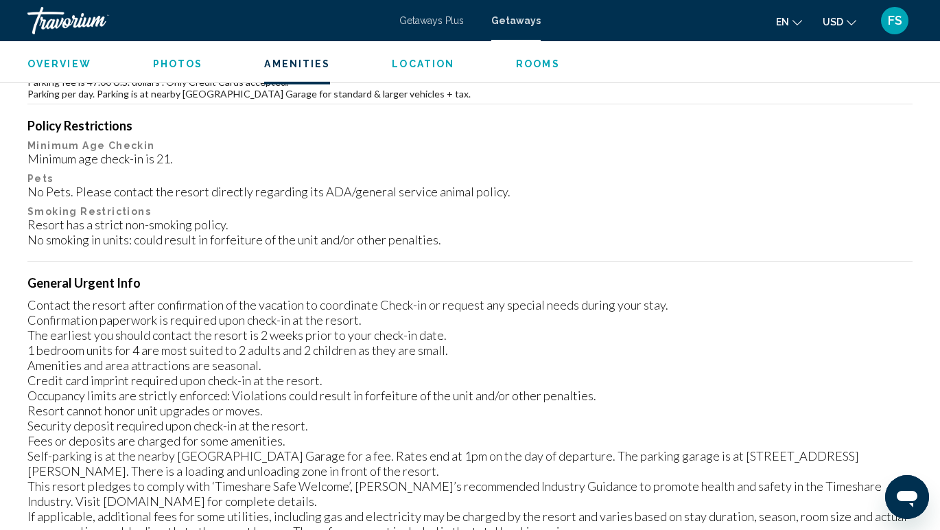
scroll to position [1666, 0]
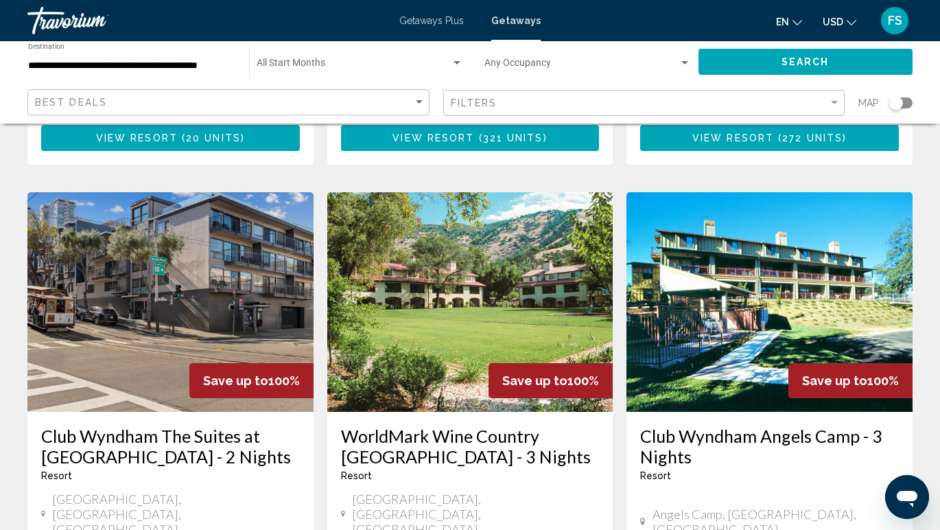
scroll to position [1852, 0]
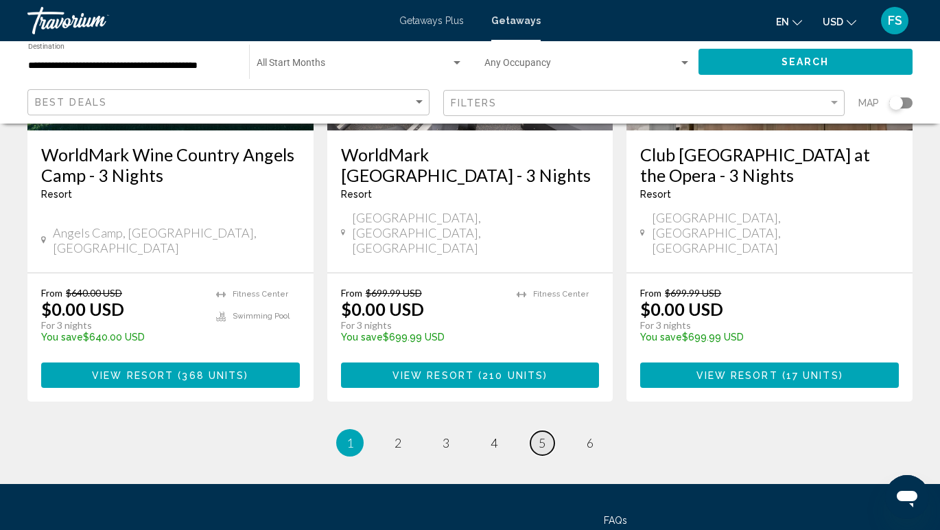
click at [539, 435] on span "5" at bounding box center [542, 442] width 7 height 15
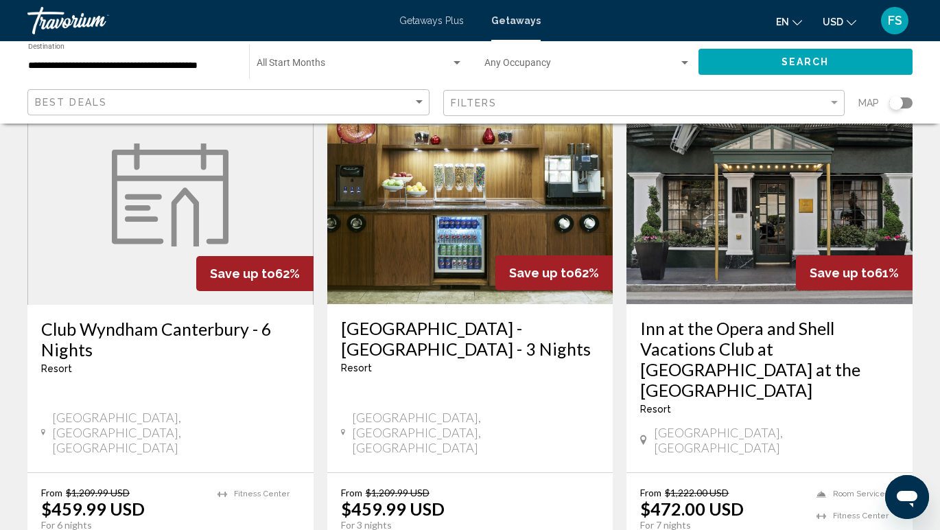
scroll to position [1706, 0]
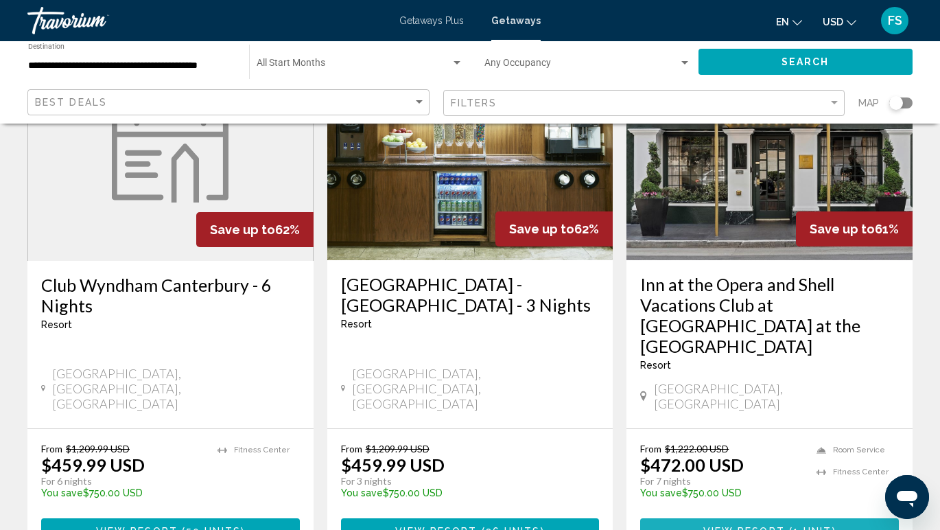
click at [754, 526] on span "View Resort" at bounding box center [744, 531] width 82 height 11
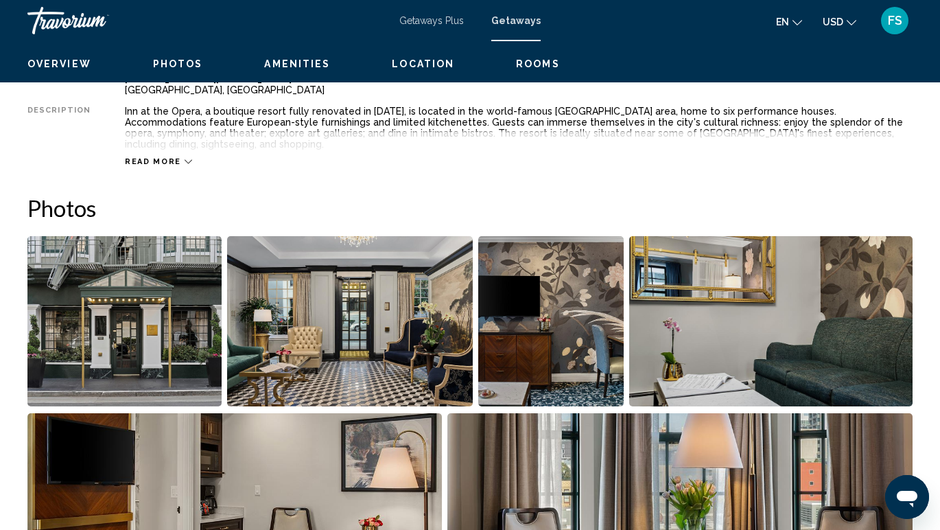
scroll to position [587, 0]
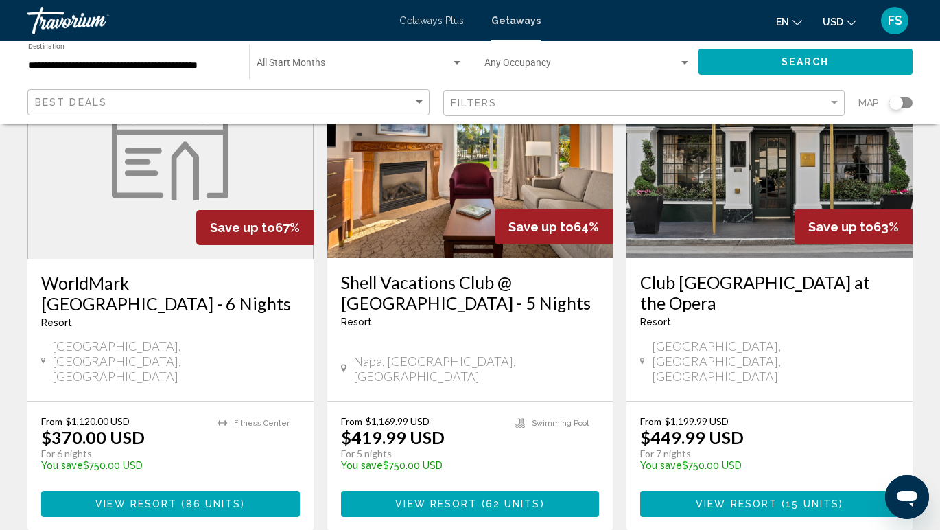
scroll to position [672, 0]
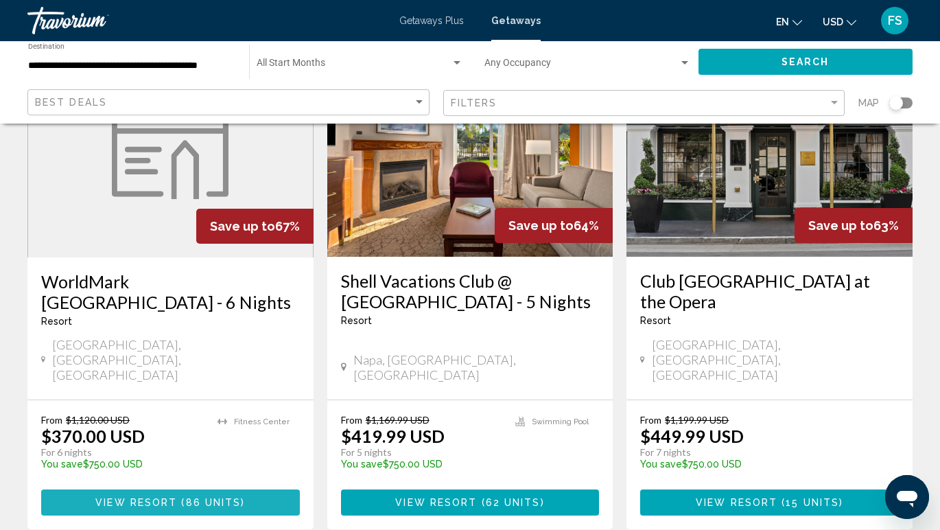
click at [165, 498] on span "View Resort" at bounding box center [136, 503] width 82 height 11
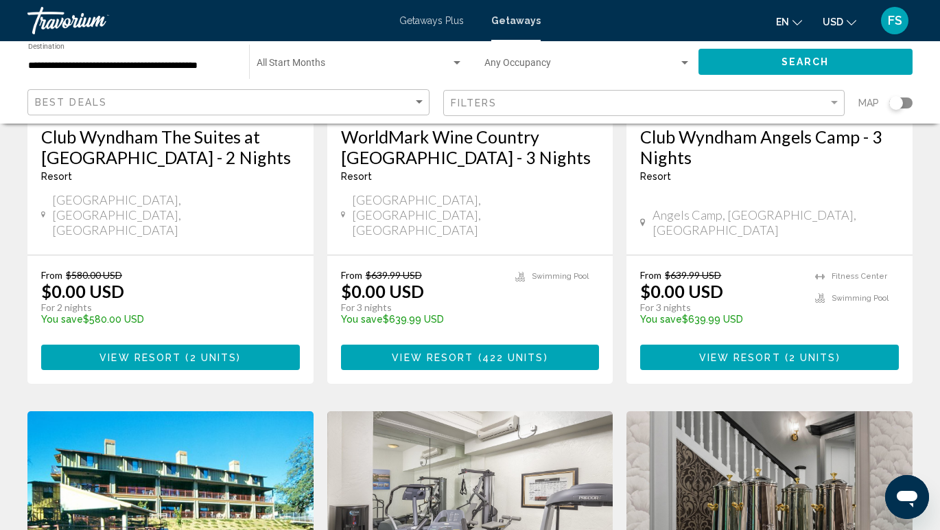
scroll to position [1852, 0]
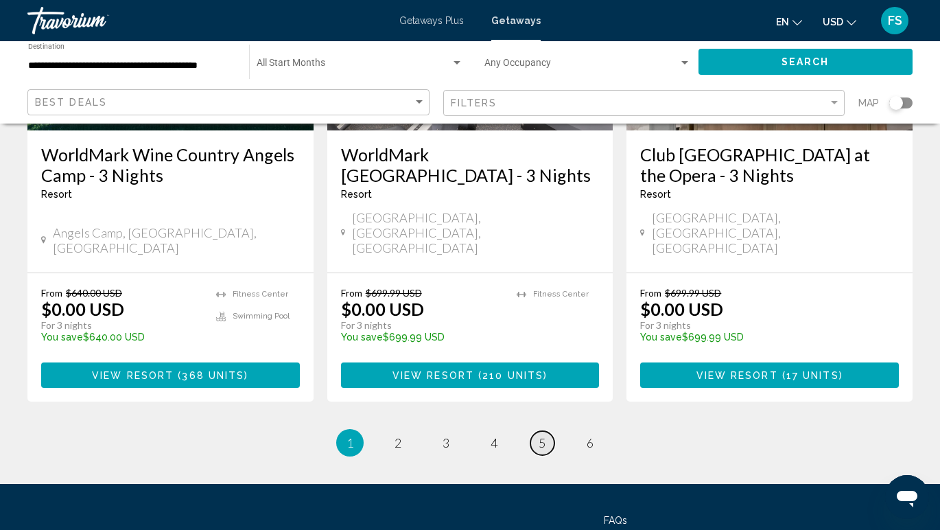
click at [540, 435] on span "5" at bounding box center [542, 442] width 7 height 15
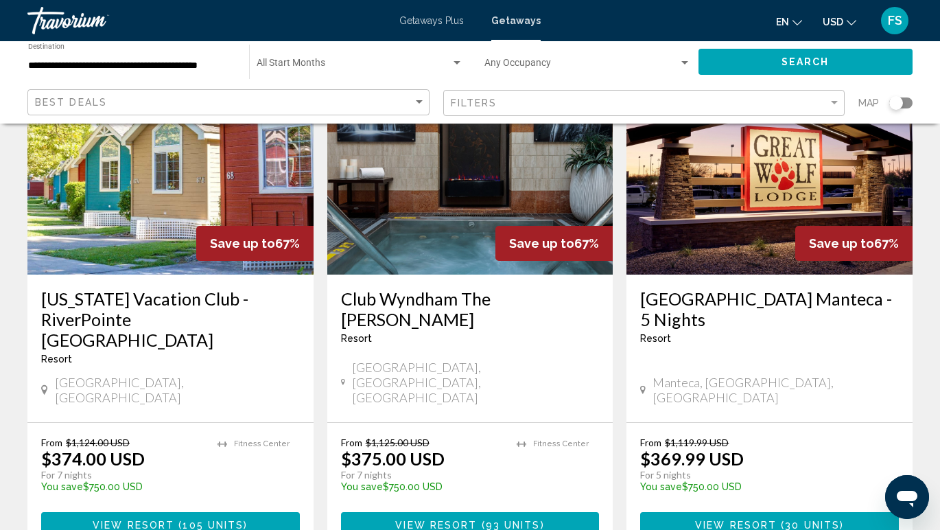
scroll to position [131, 0]
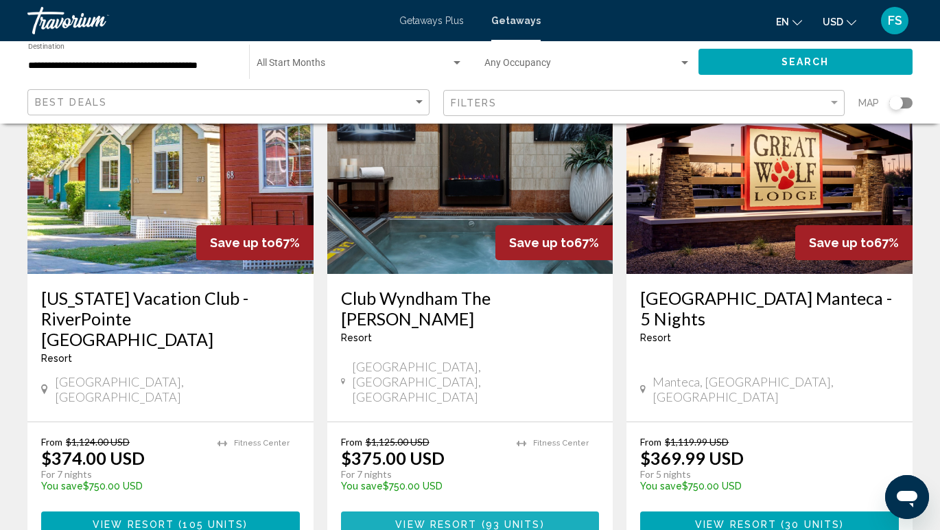
click at [489, 519] on span "93 units" at bounding box center [513, 524] width 55 height 11
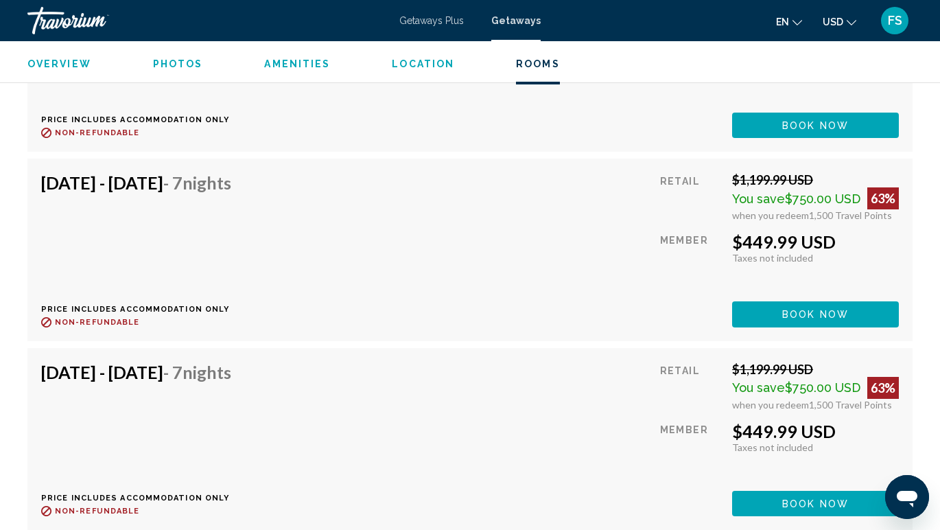
scroll to position [3278, 0]
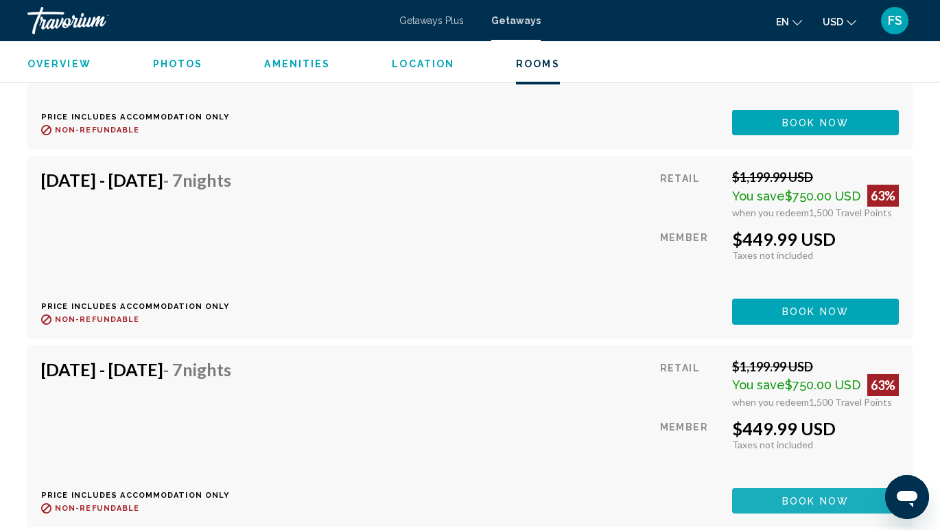
click at [804, 490] on button "Book now" at bounding box center [815, 500] width 167 height 25
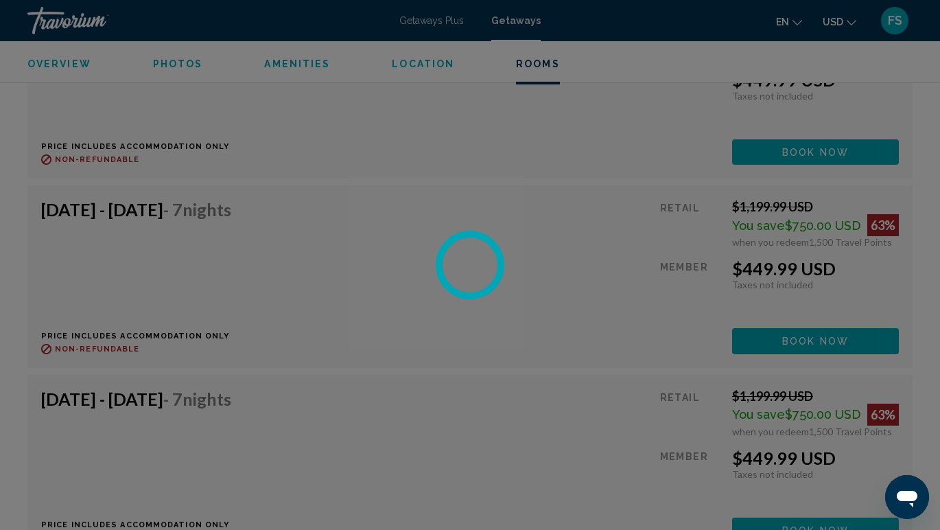
scroll to position [3212, 0]
